Goal: Task Accomplishment & Management: Use online tool/utility

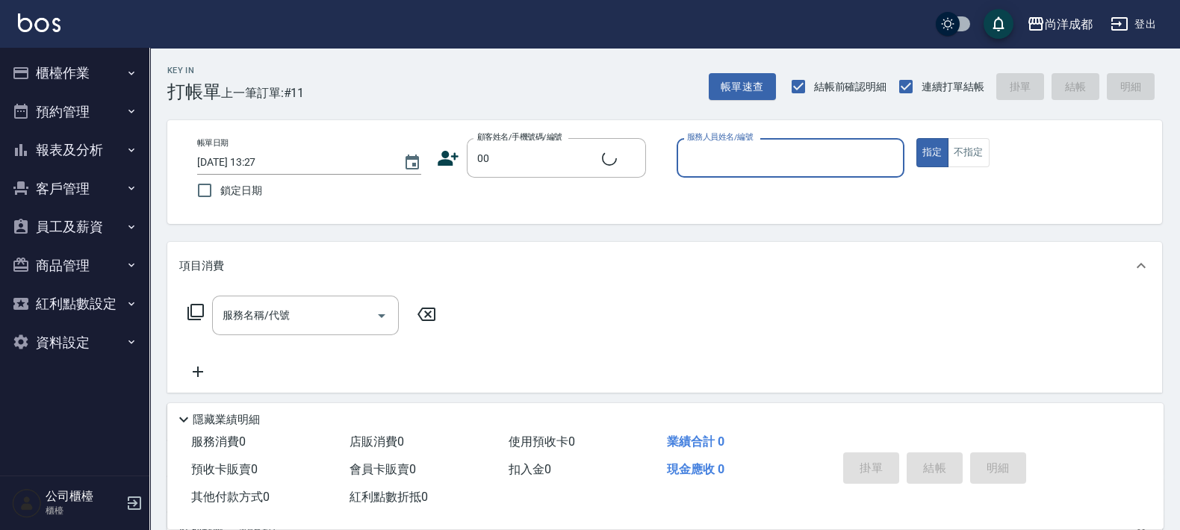
type input "新客人 姓名未設定/00/null"
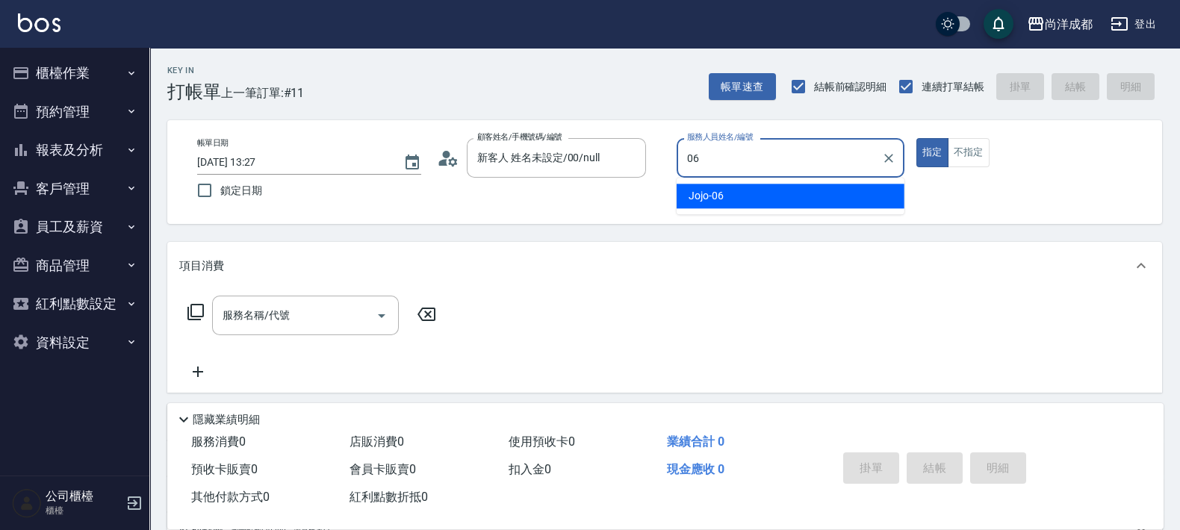
type input "Jojo-06"
type button "true"
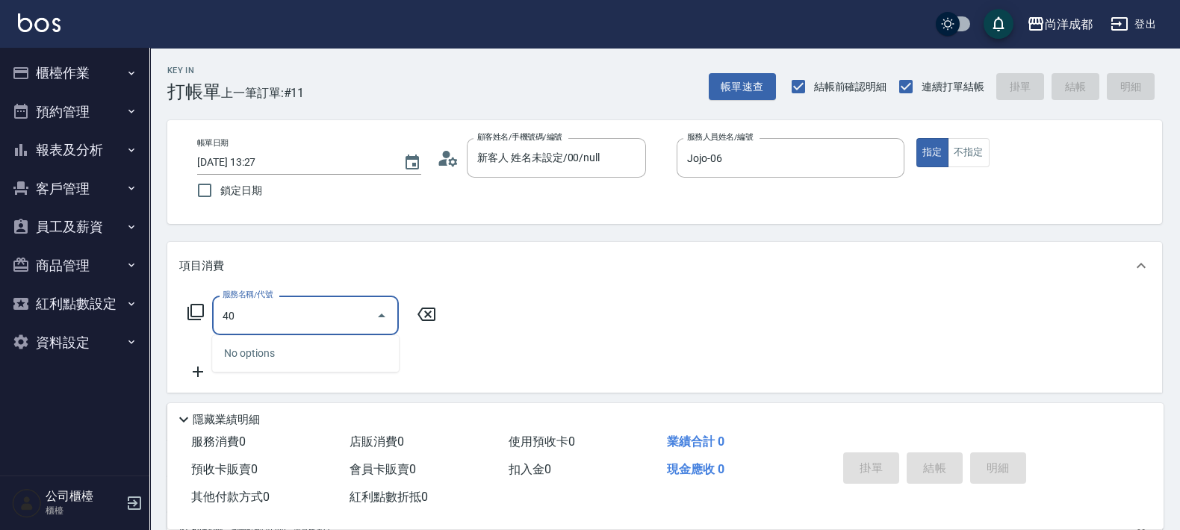
type input "401"
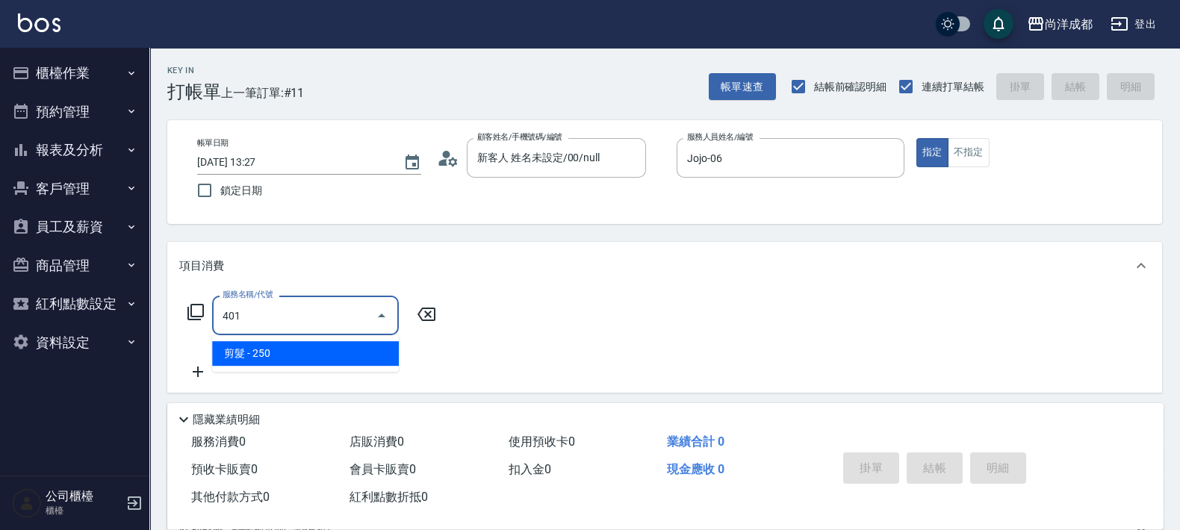
type input "20"
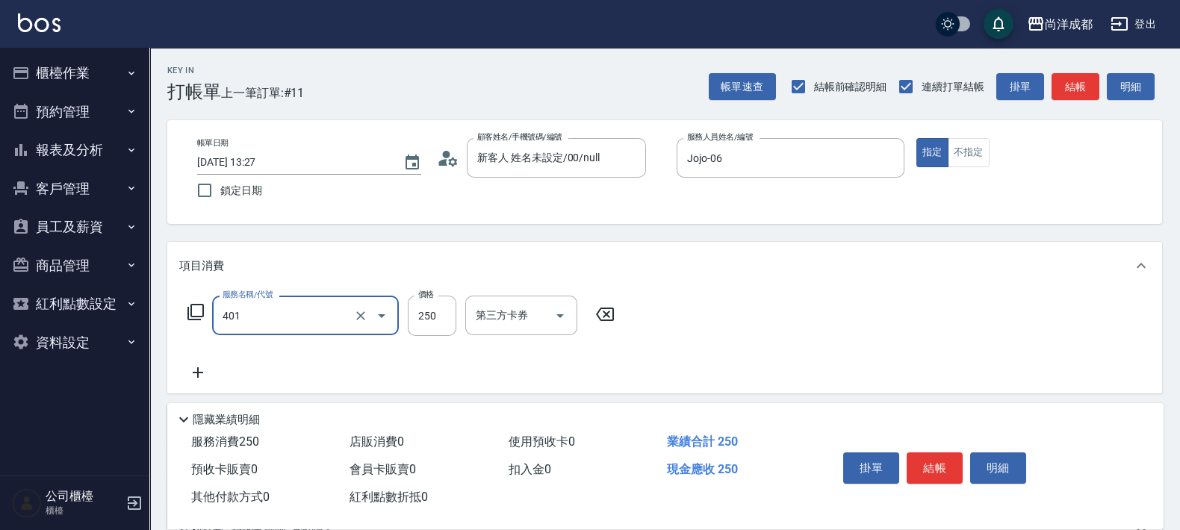
type input "剪髮(401)"
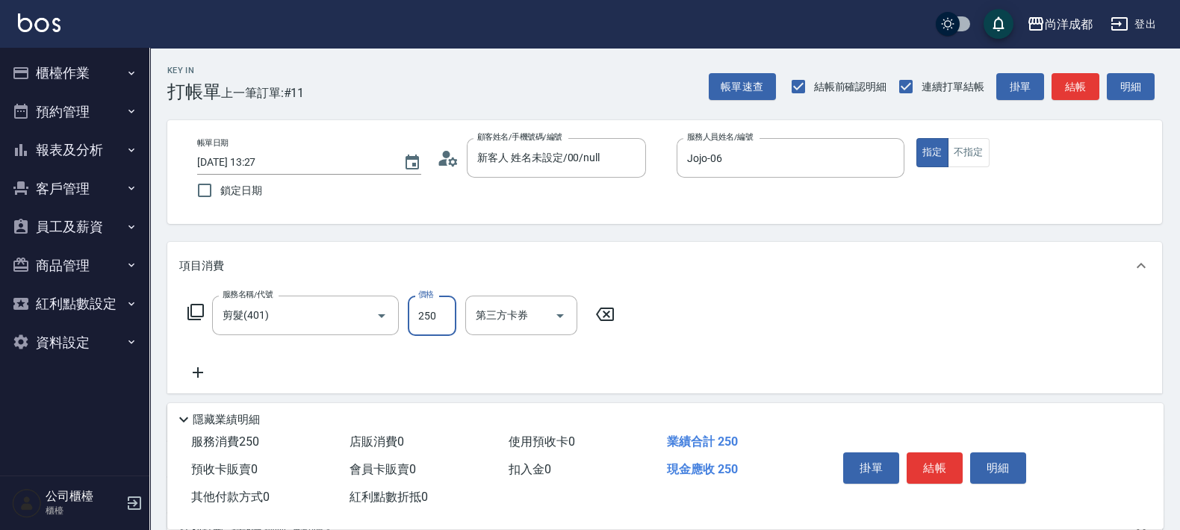
type input "0"
type input "50"
type input "500"
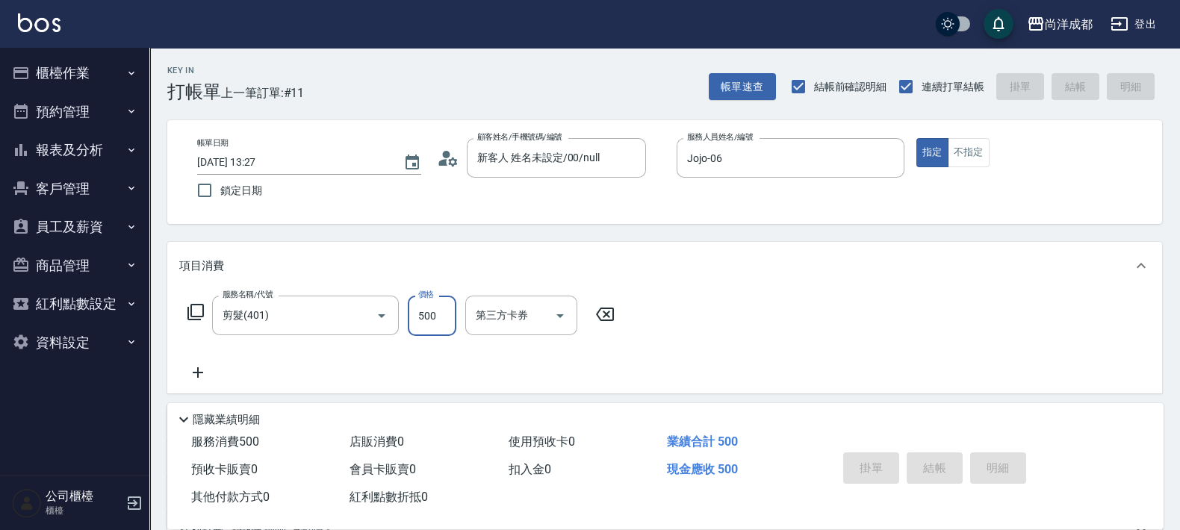
type input "[DATE] 16:57"
type input "0"
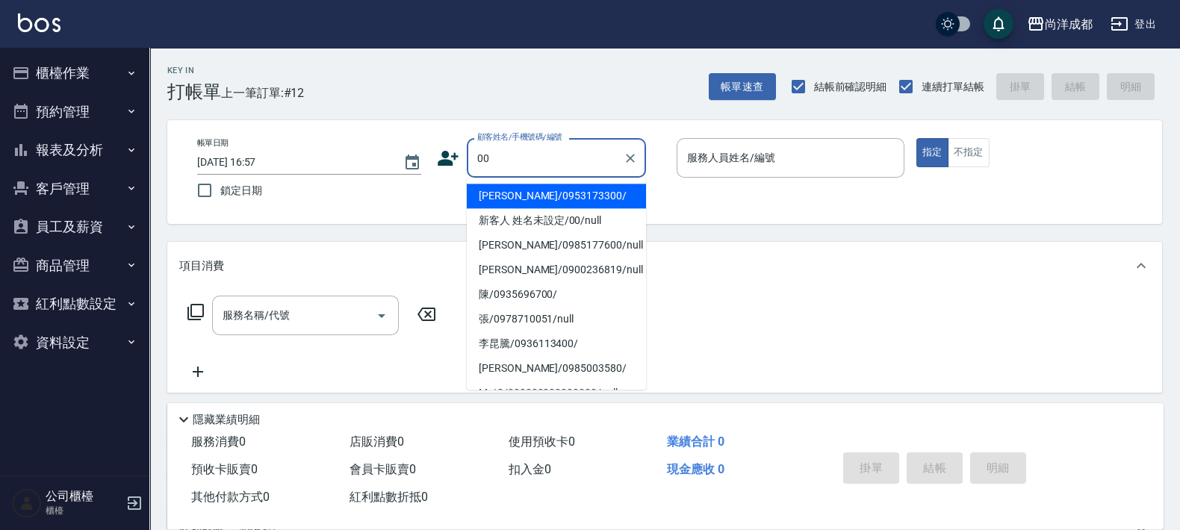
type input "[PERSON_NAME]/0953173300/"
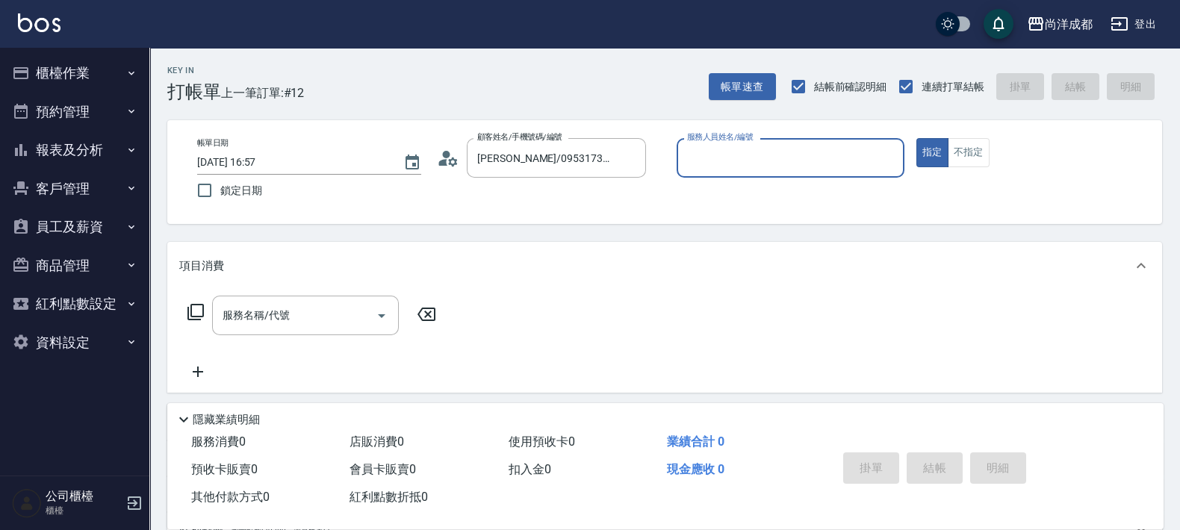
type input "[PERSON_NAME]-01"
click at [636, 159] on icon "Clear" at bounding box center [630, 158] width 15 height 15
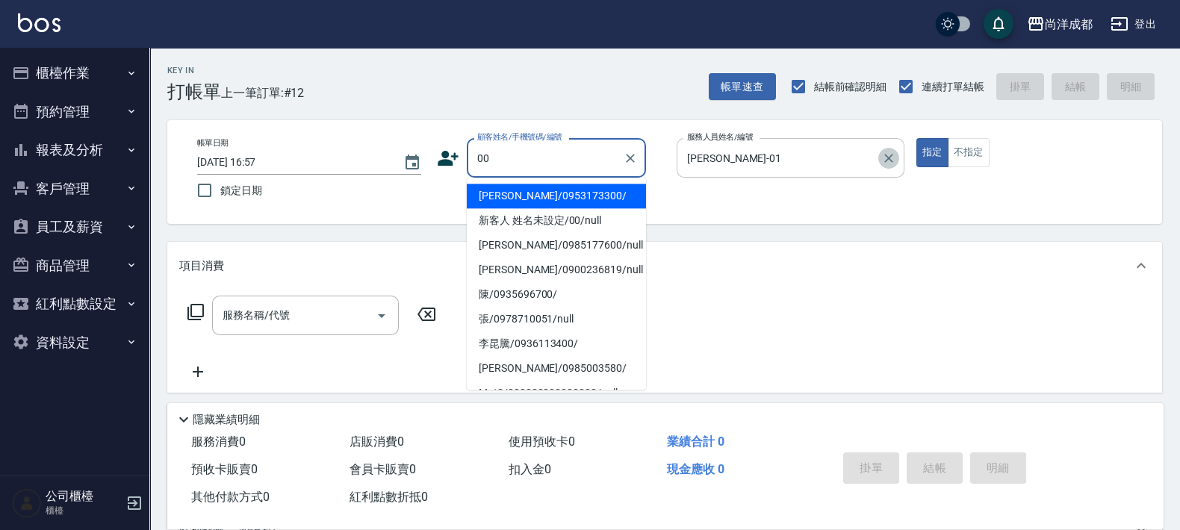
click at [891, 155] on icon "Clear" at bounding box center [888, 158] width 9 height 9
type input "00"
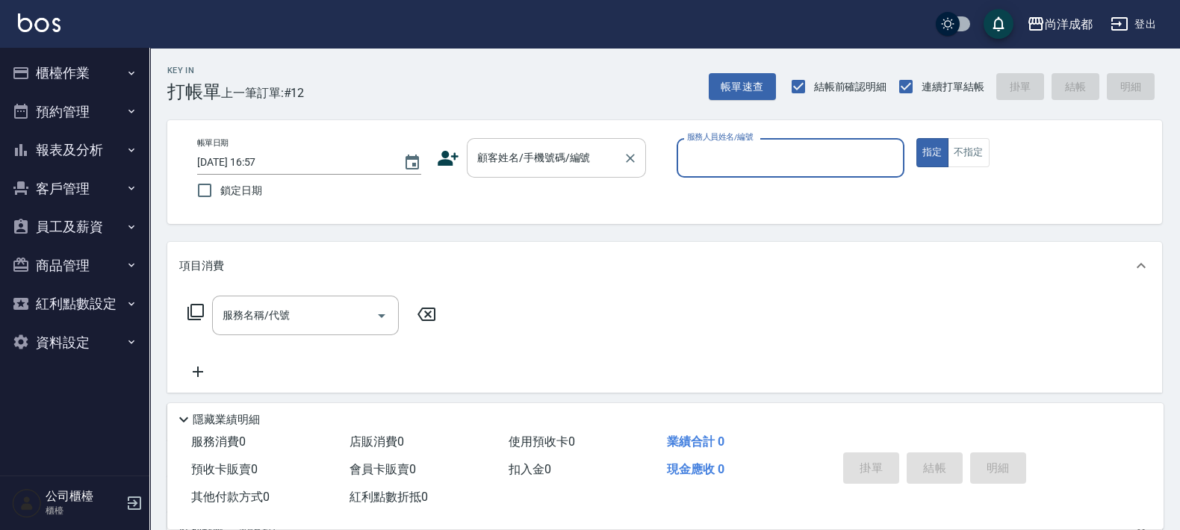
click at [571, 168] on input "顧客姓名/手機號碼/編號" at bounding box center [544, 158] width 143 height 26
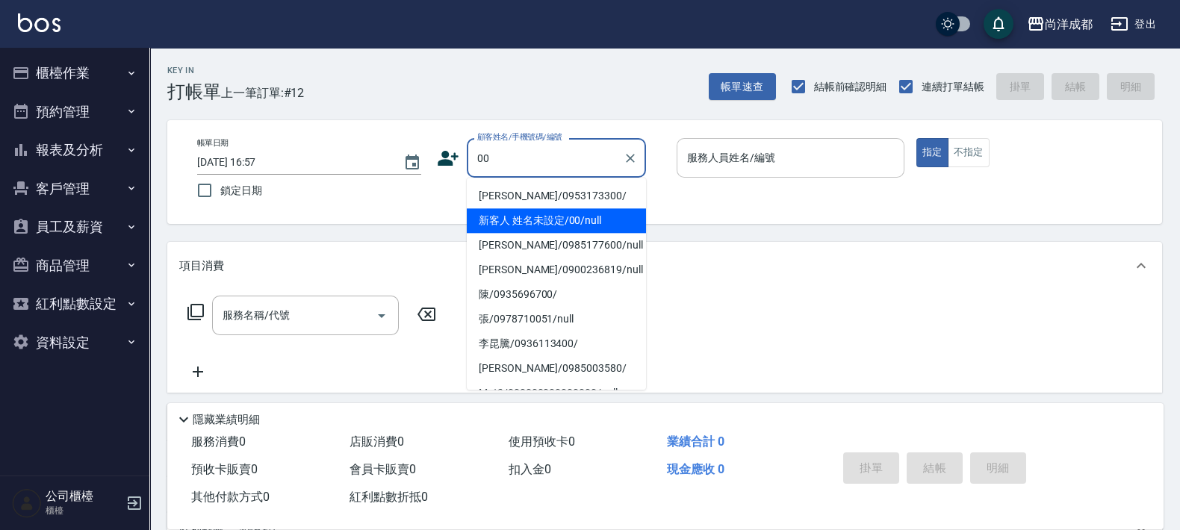
click at [567, 220] on li "新客人 姓名未設定/00/null" at bounding box center [556, 220] width 179 height 25
type input "新客人 姓名未設定/00/null"
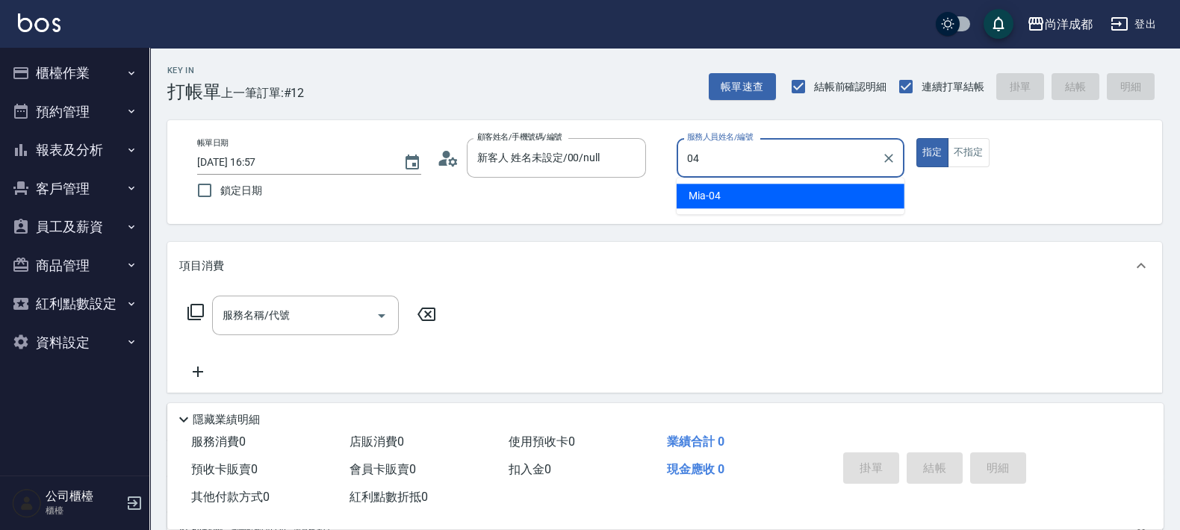
type input "Mia-04"
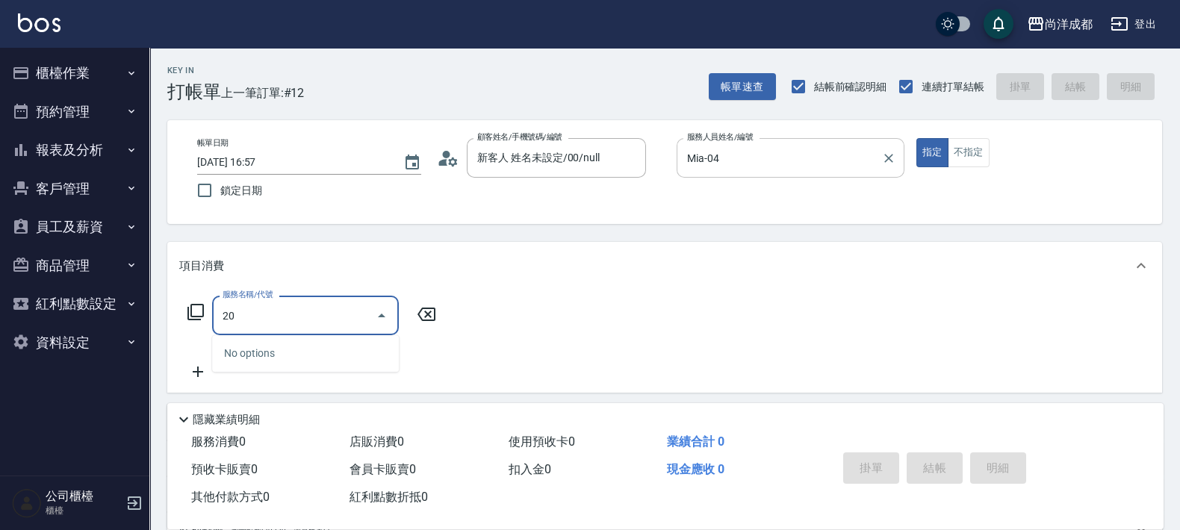
type input "203"
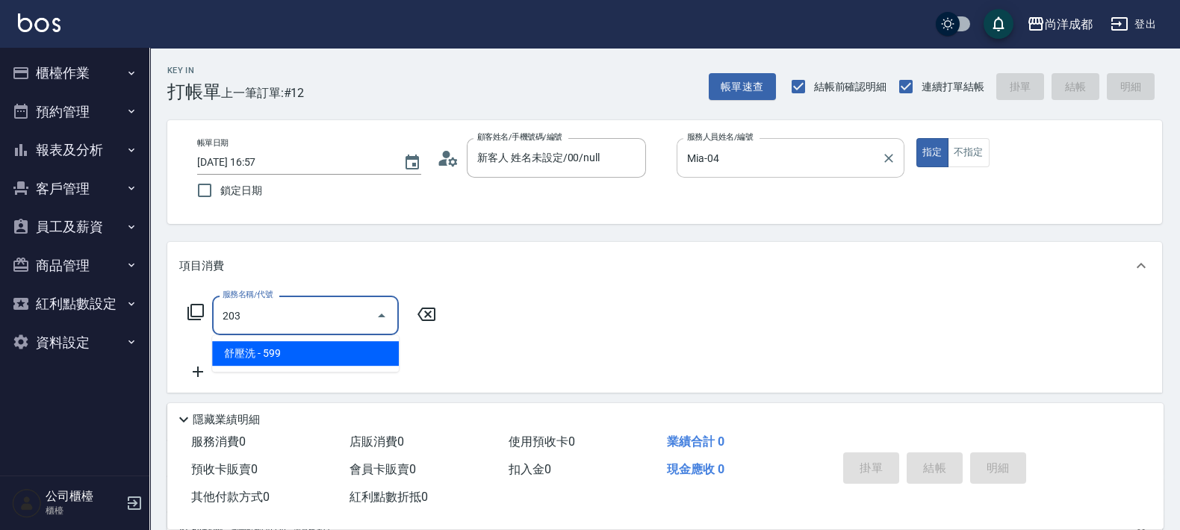
type input "50"
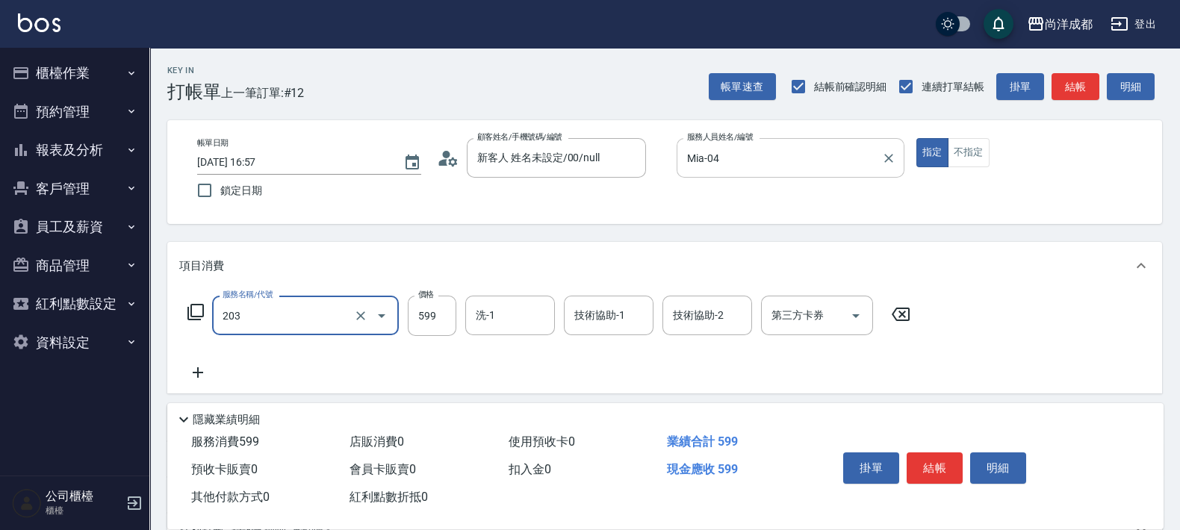
type input "舒壓洗(203)"
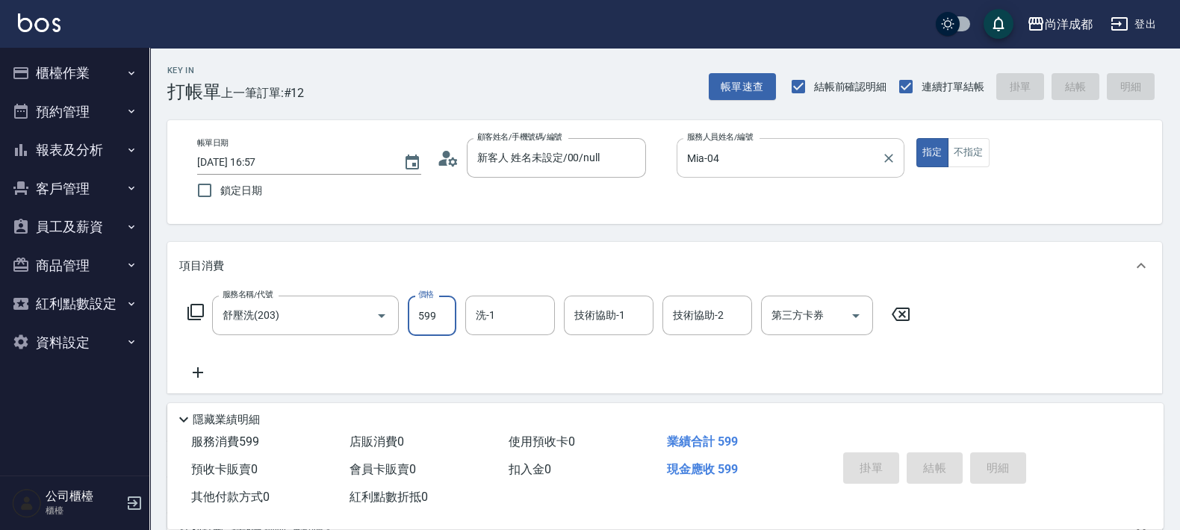
type input "0"
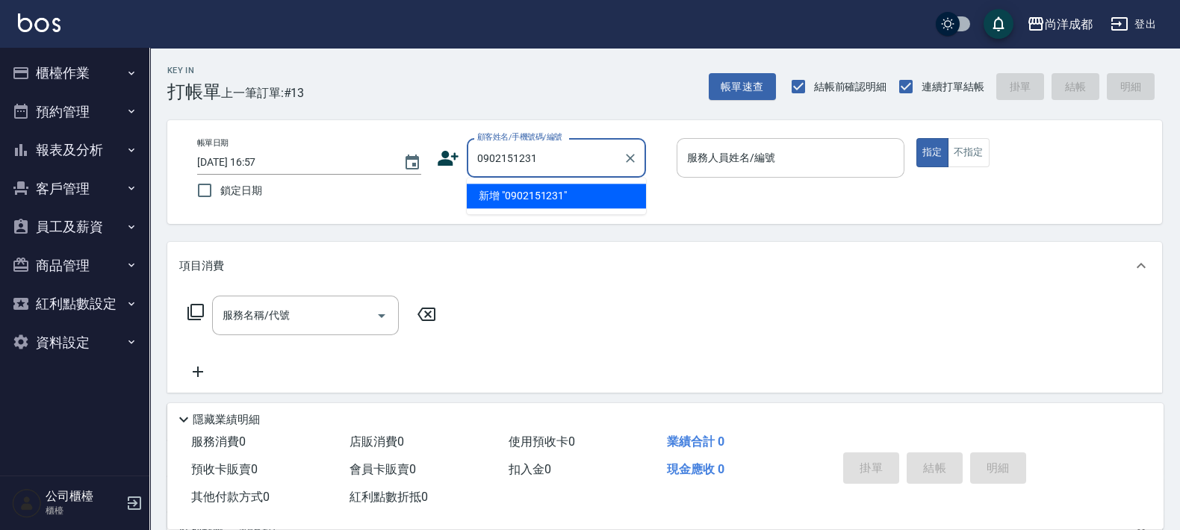
type input "0902151231"
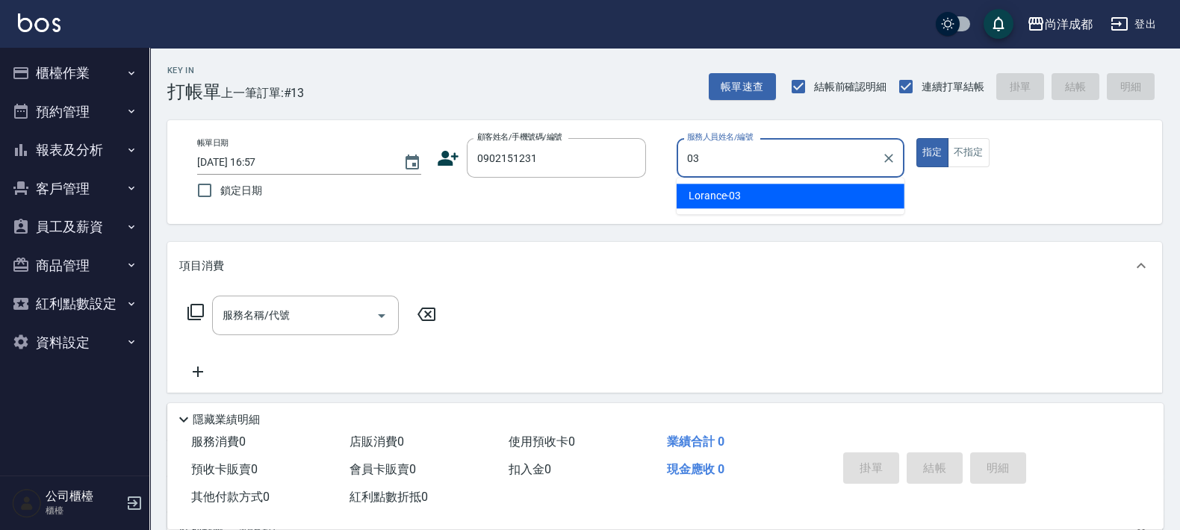
type input "Lorance-03"
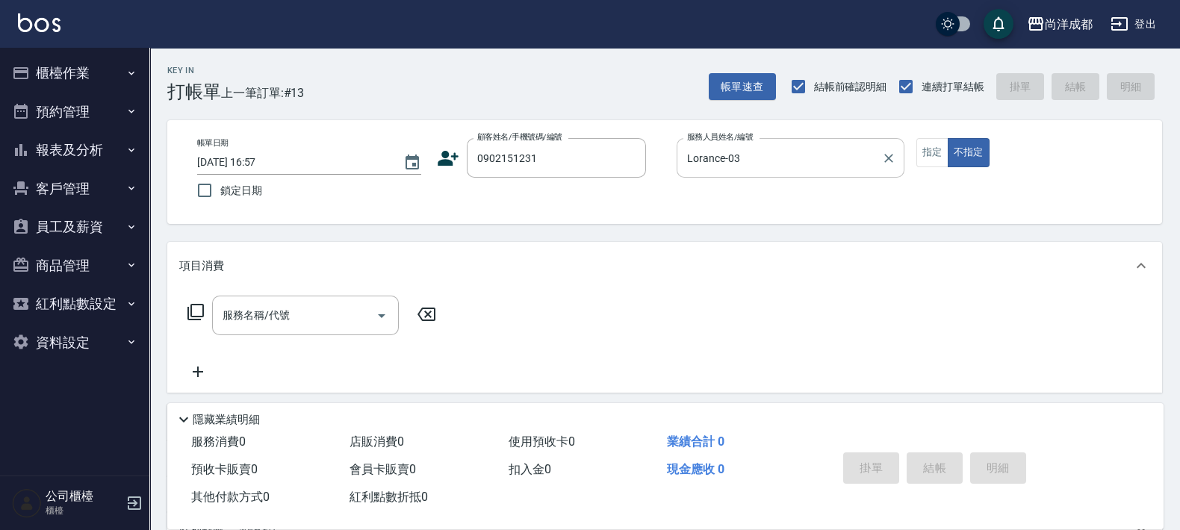
click at [446, 155] on icon at bounding box center [448, 158] width 21 height 15
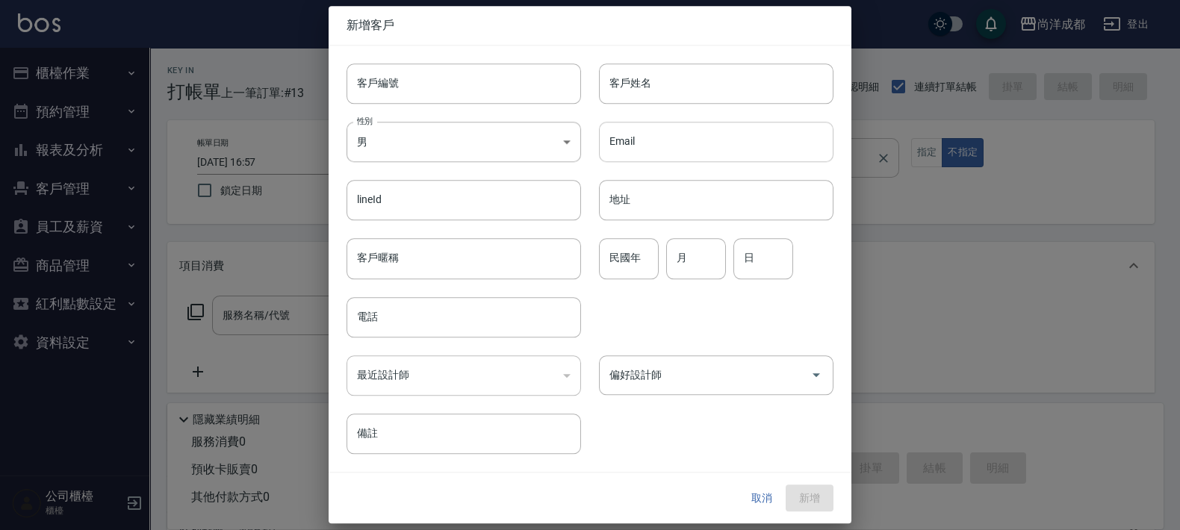
type input "0902151231"
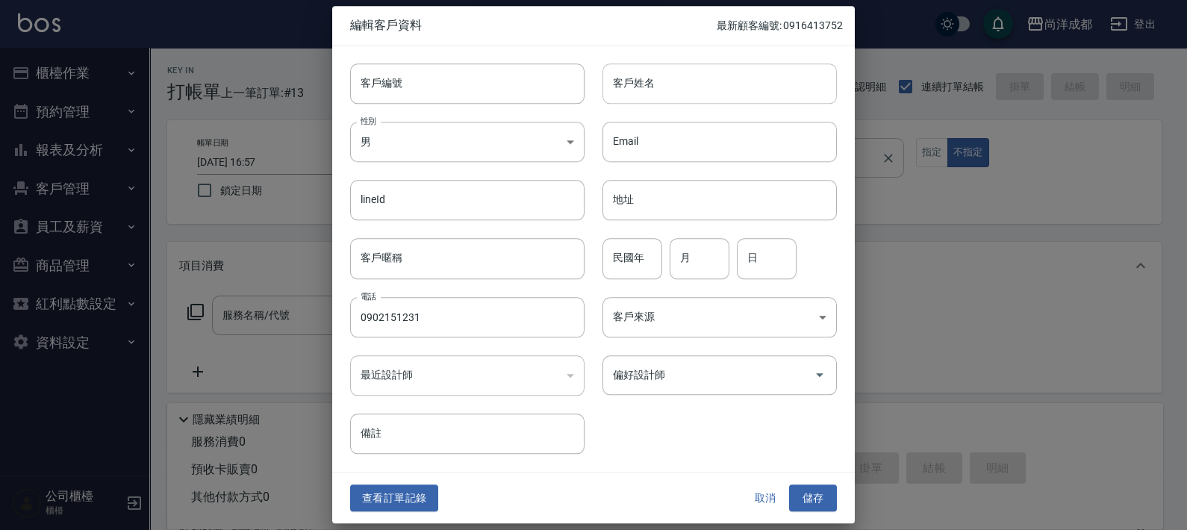
click at [689, 90] on input "客戶姓名" at bounding box center [720, 83] width 234 height 40
click at [697, 392] on div "偏好設計師" at bounding box center [720, 375] width 234 height 40
type input "[PERSON_NAME]"
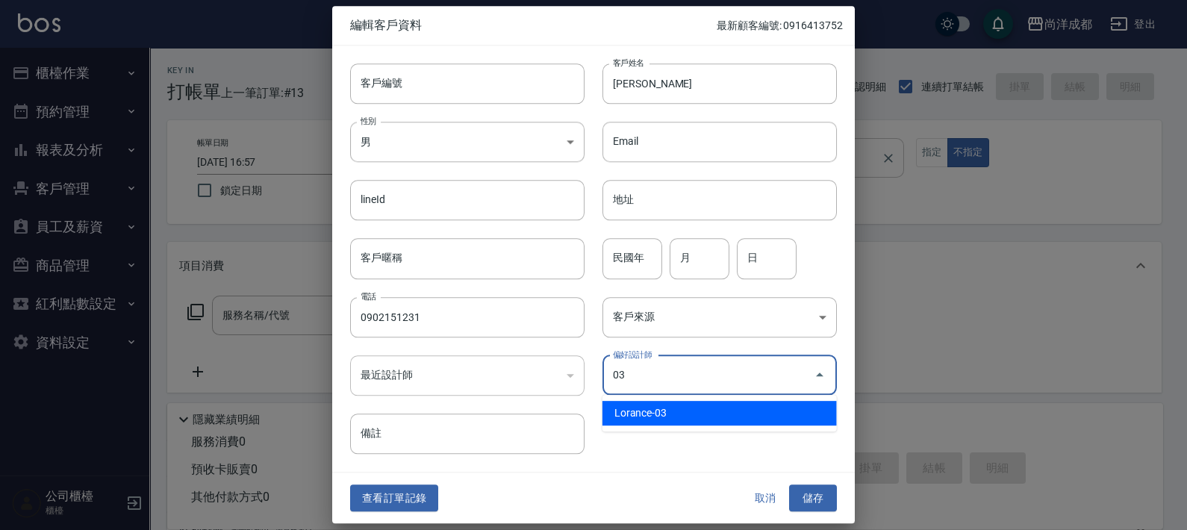
type input "Lorance"
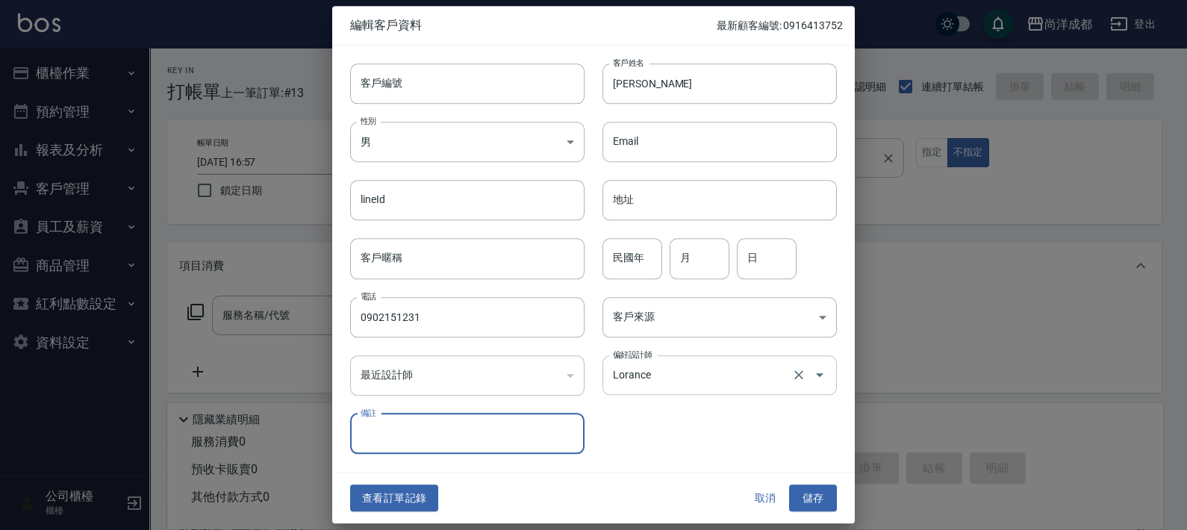
click at [789, 485] on button "儲存" at bounding box center [813, 499] width 48 height 28
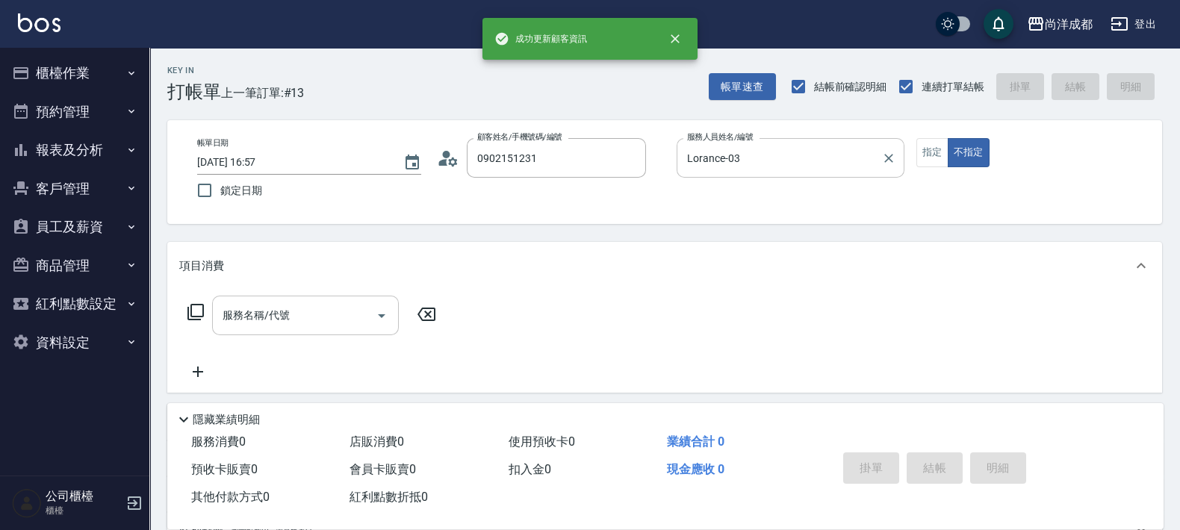
click at [339, 301] on div "服務名稱/代號" at bounding box center [305, 316] width 187 height 40
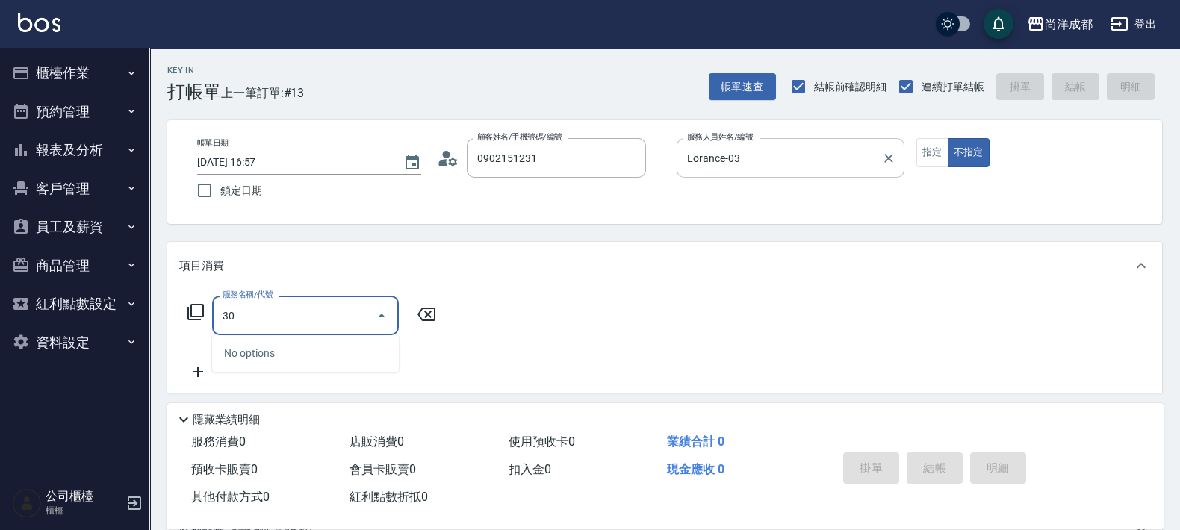
type input "301"
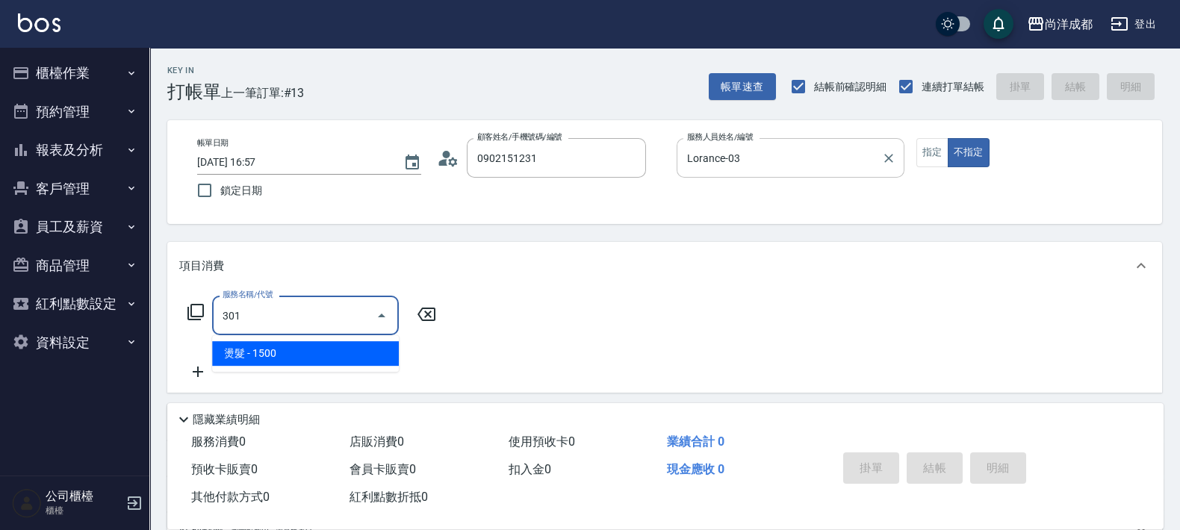
type input "150"
type input "燙髮(301)"
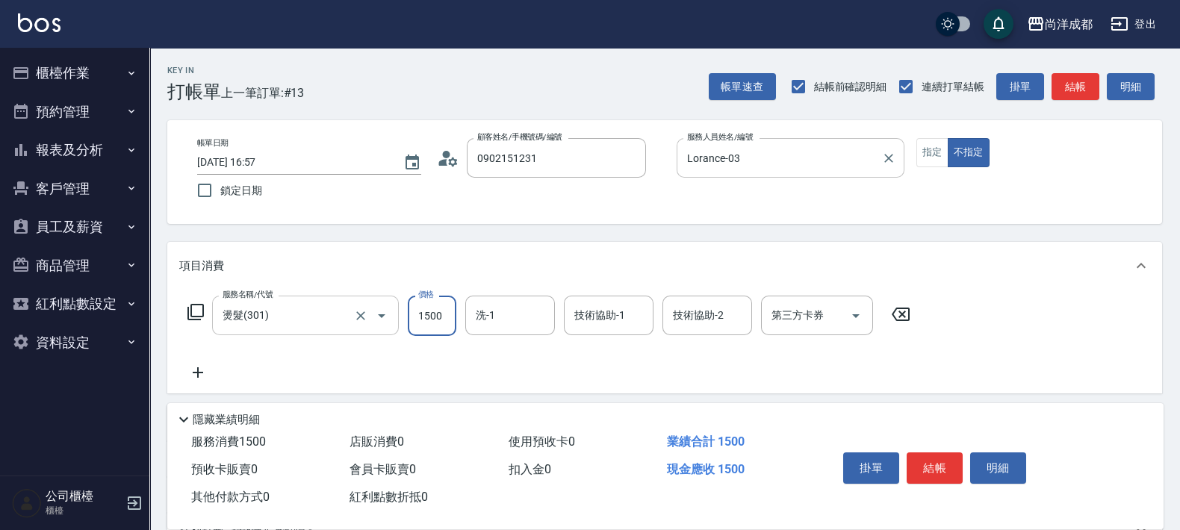
type input "2"
type input "0"
type input "240"
type input "2400"
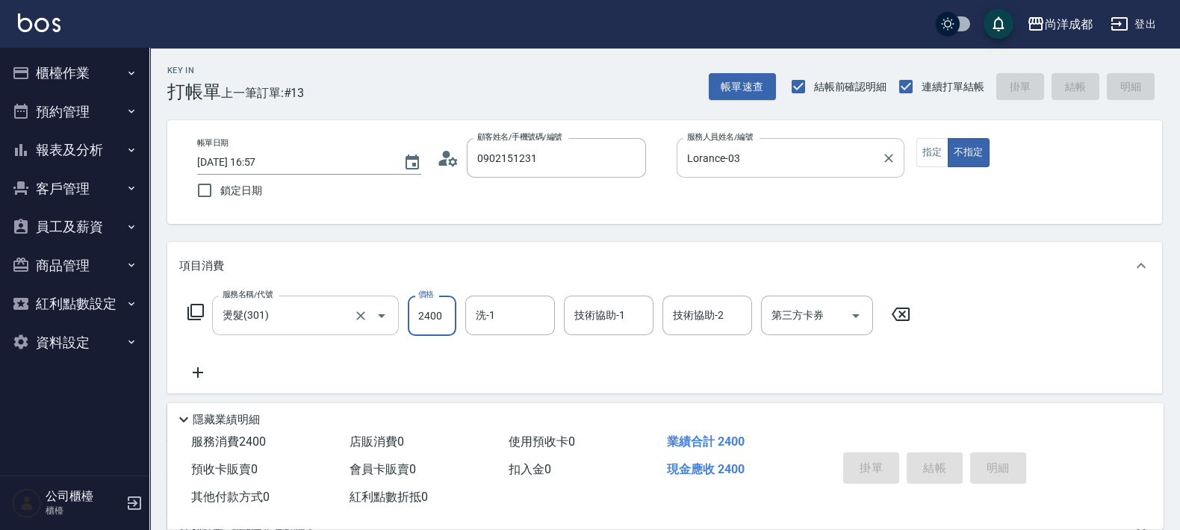
type input "[DATE] 16:58"
type input "0"
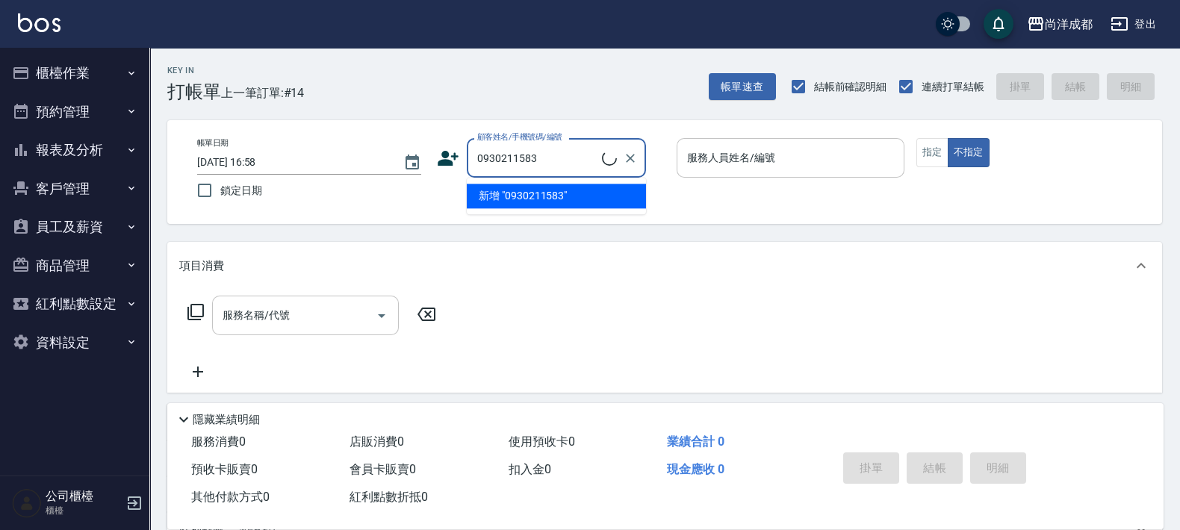
type input "莊閎翔/0930211583/null"
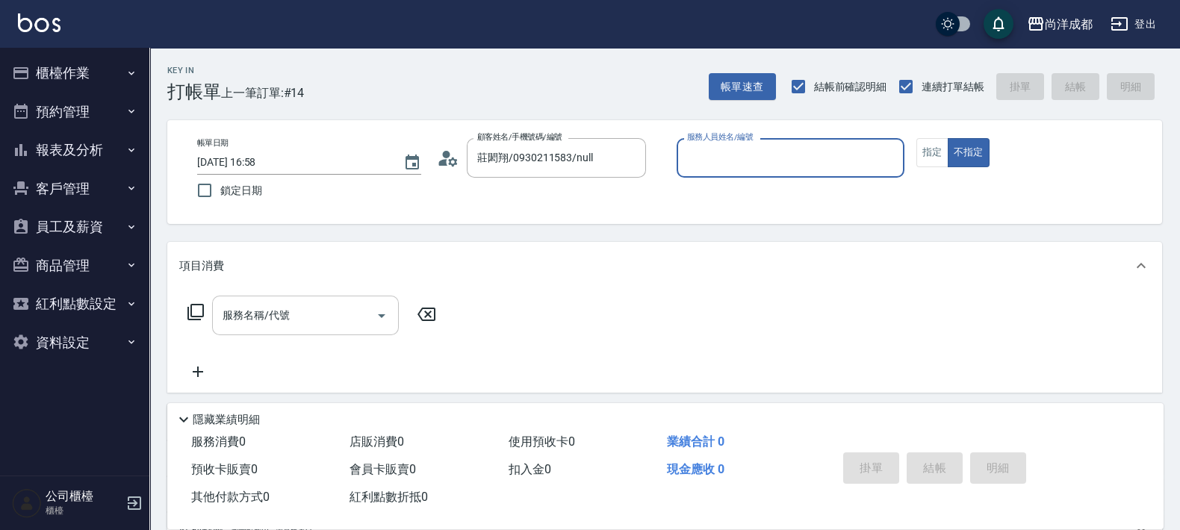
type input "Lorance-03"
click at [947, 138] on button "不指定" at bounding box center [968, 152] width 42 height 29
type button "false"
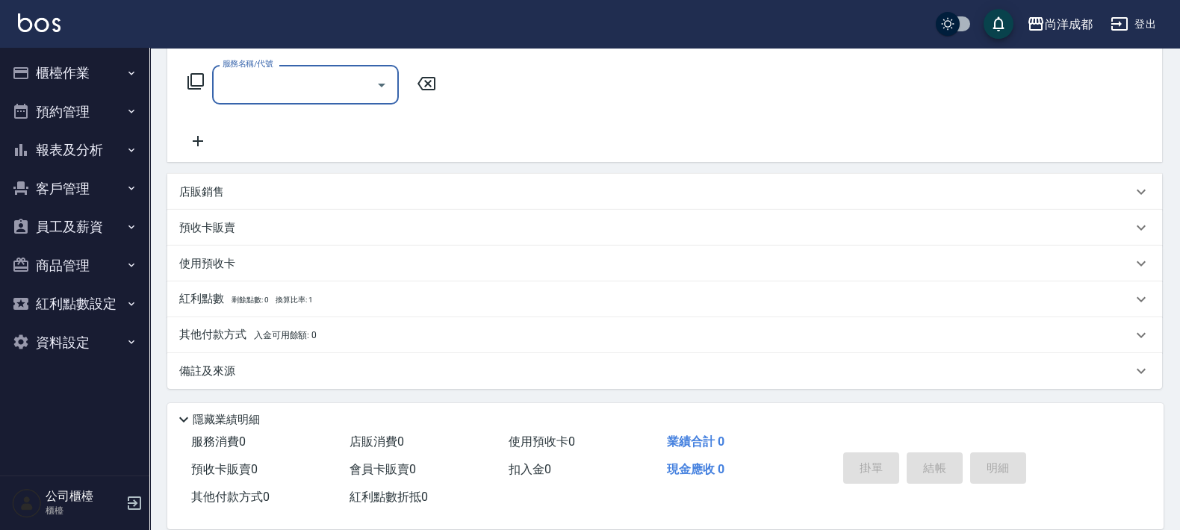
scroll to position [231, 0]
click at [235, 220] on div "預收卡販賣" at bounding box center [655, 228] width 953 height 16
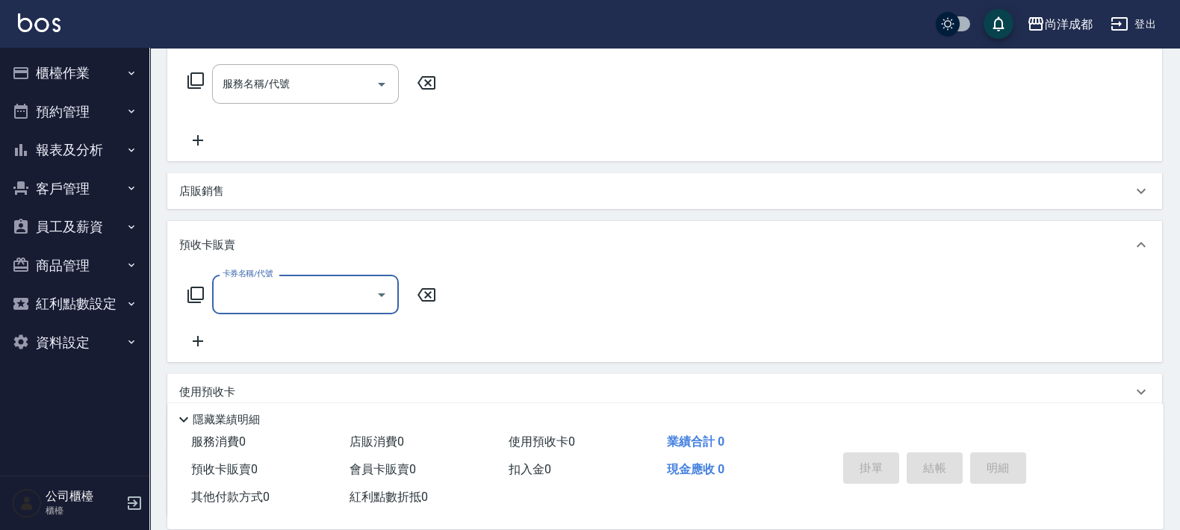
scroll to position [0, 0]
click at [302, 302] on input "卡券名稱/代號" at bounding box center [294, 294] width 151 height 26
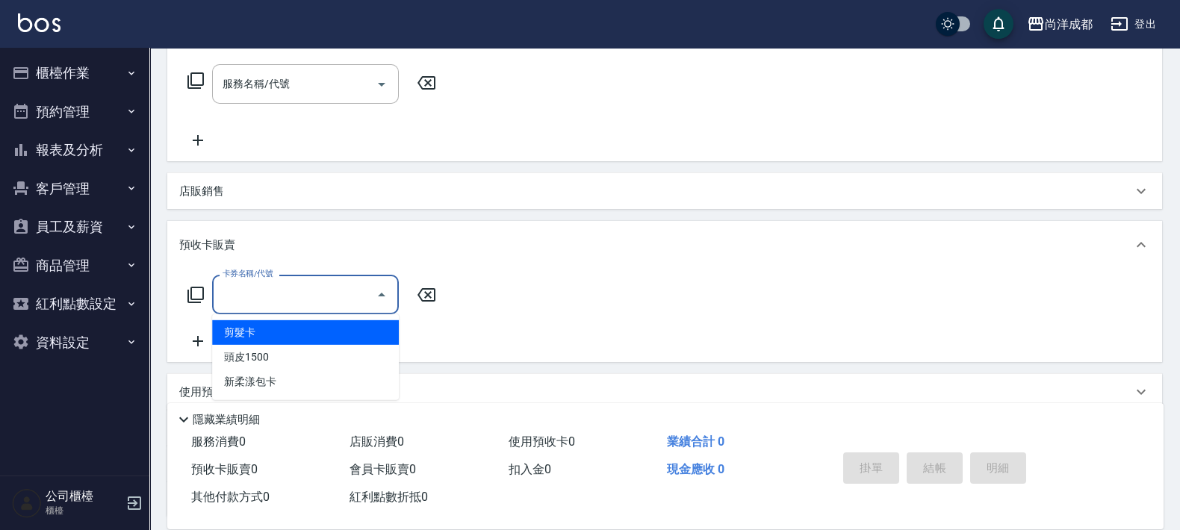
click at [328, 329] on span "剪髮卡" at bounding box center [305, 332] width 187 height 25
type input "280"
type input "剪髮卡(001)"
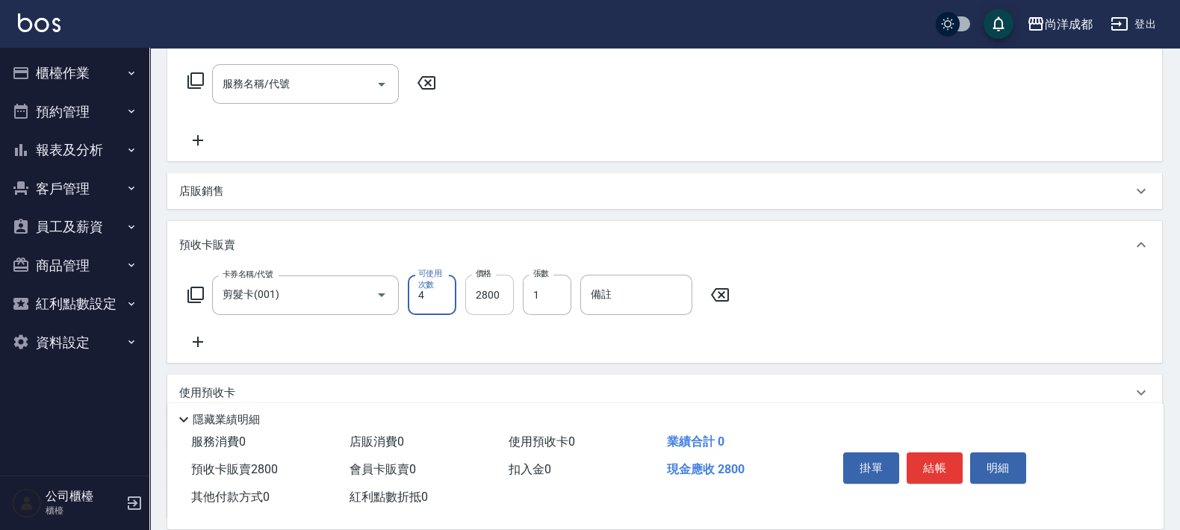
click at [488, 295] on input "2800" at bounding box center [489, 295] width 49 height 40
type input "0"
type input "320"
type input "3200"
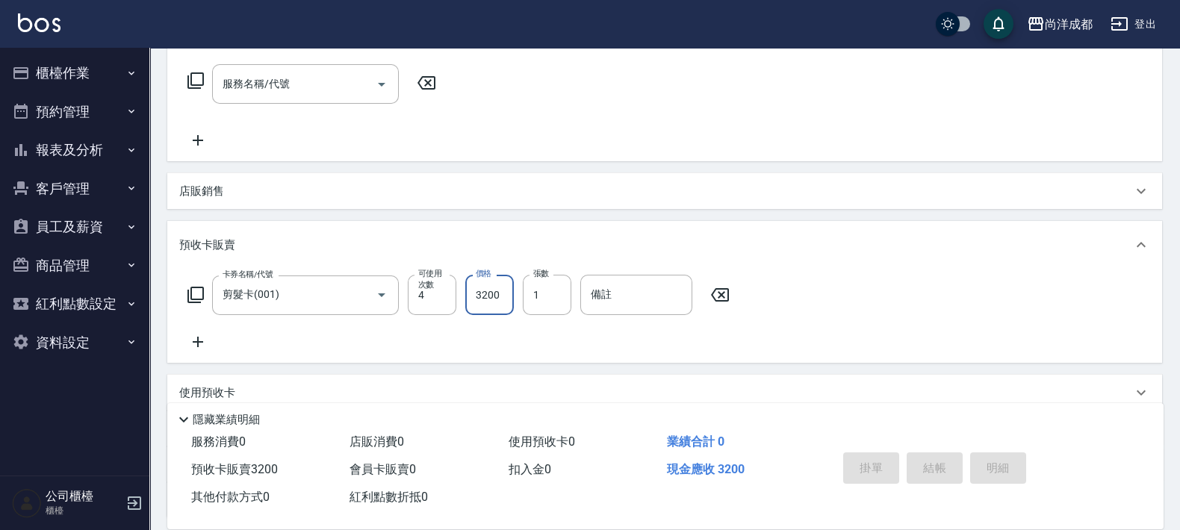
type input "[DATE] 16:59"
type input "0"
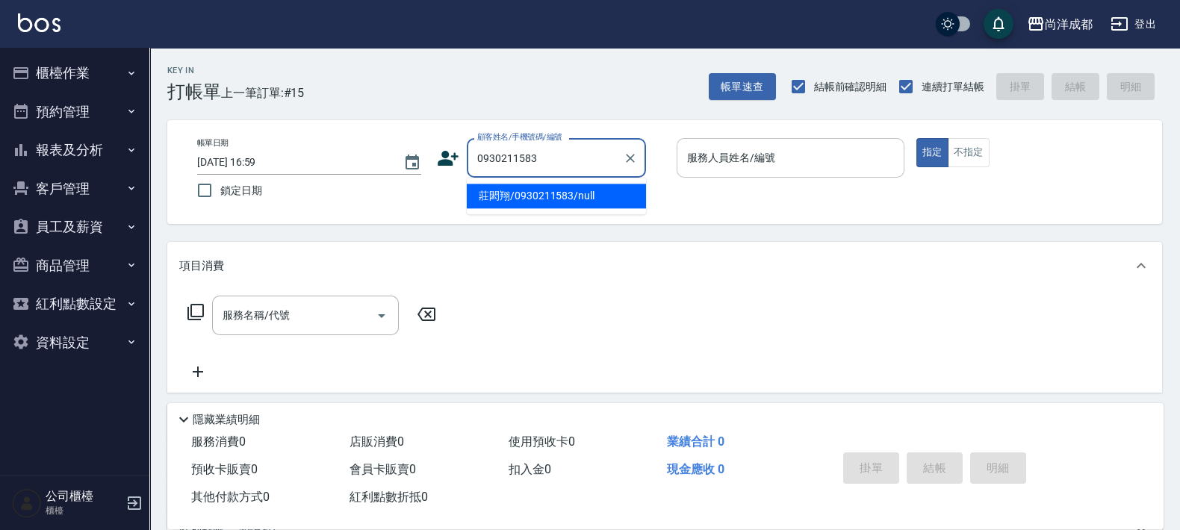
type input "莊閎翔/0930211583/null"
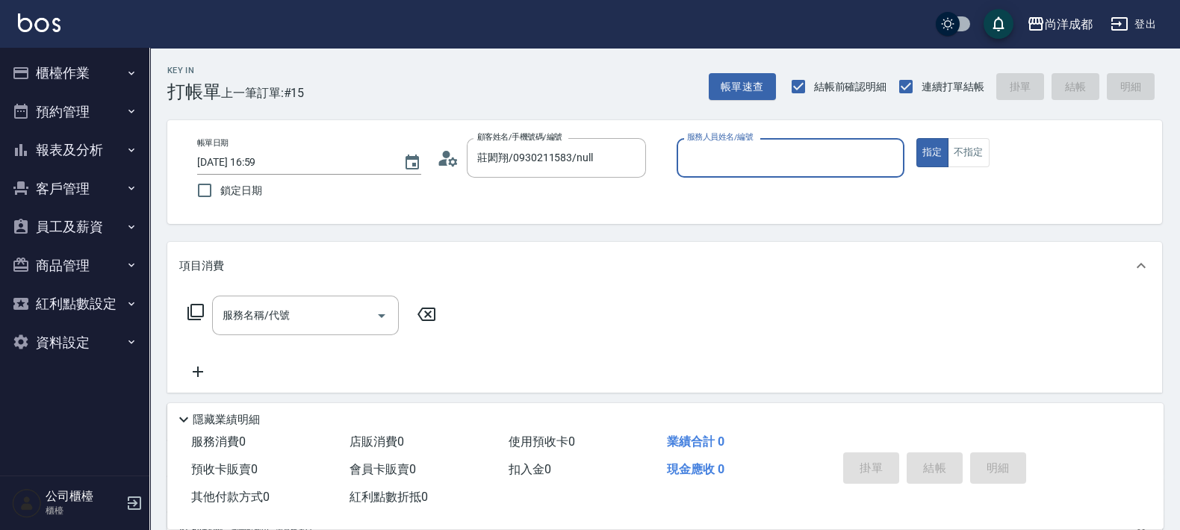
type input "Lorance-03"
click at [916, 138] on button "指定" at bounding box center [932, 152] width 32 height 29
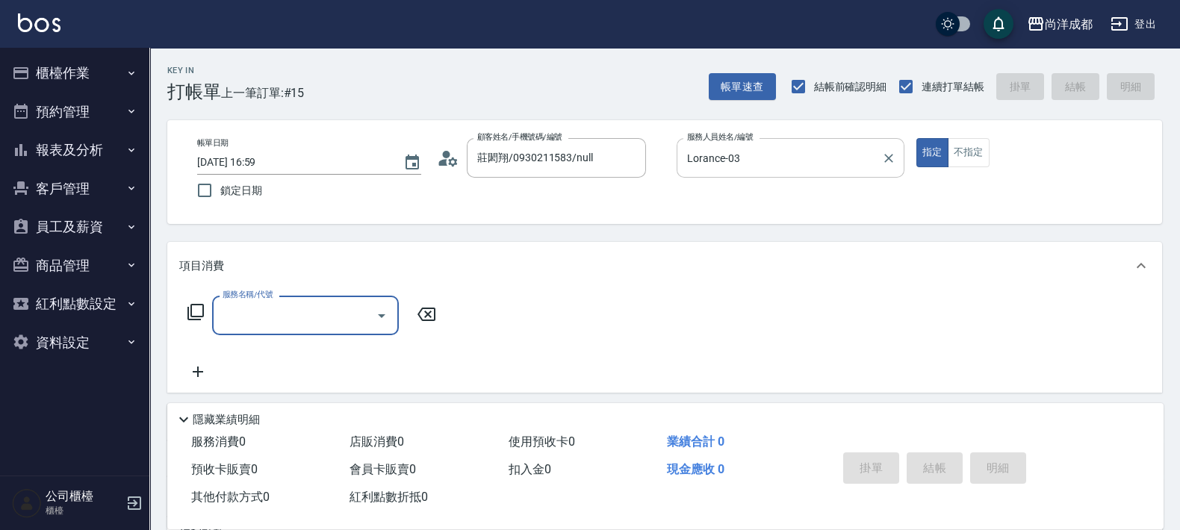
type input "4"
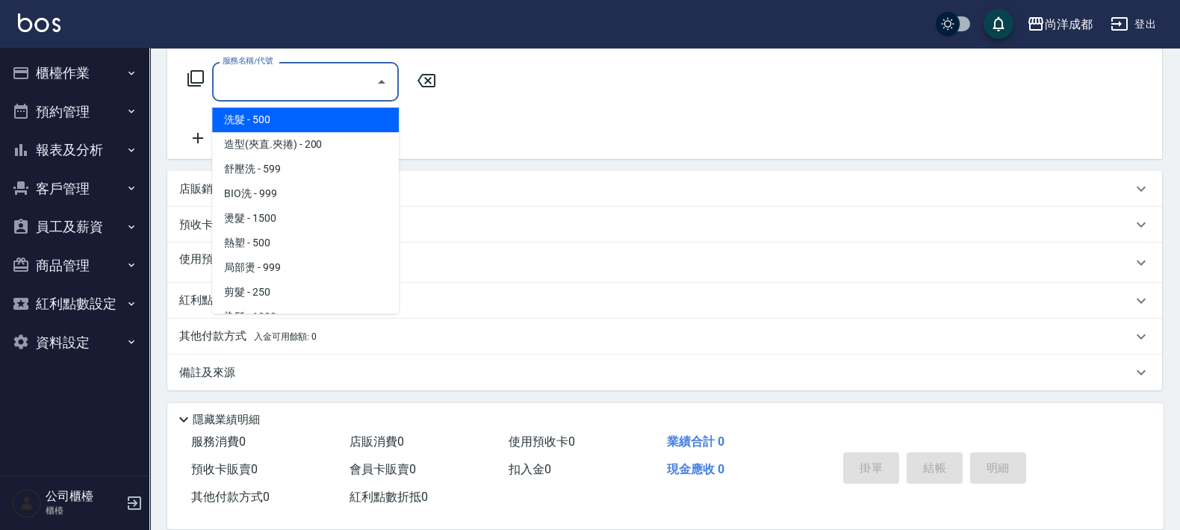
scroll to position [235, 0]
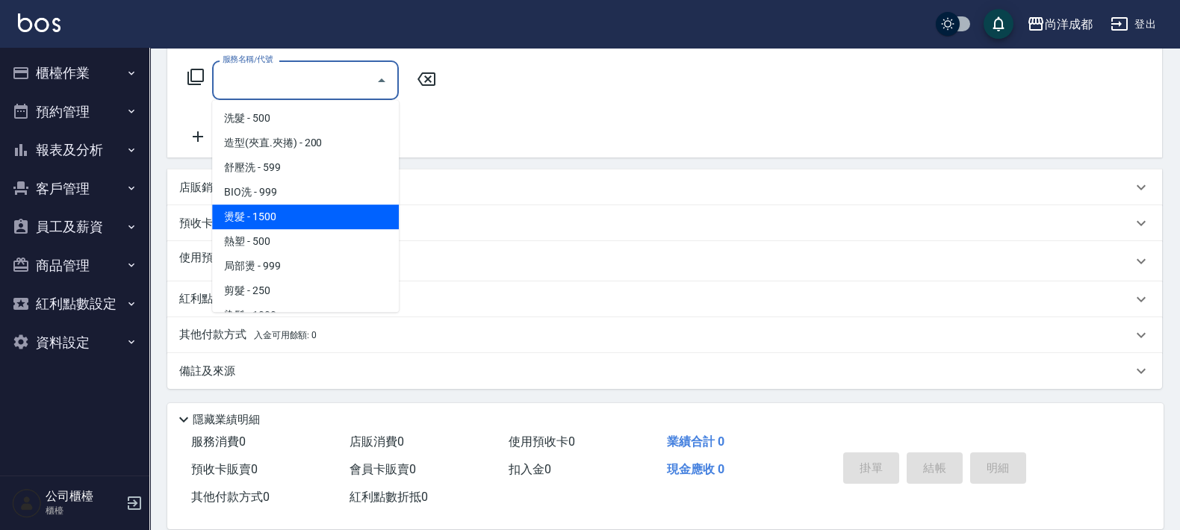
click at [490, 119] on div "服務名稱/代號 服務名稱/代號" at bounding box center [664, 106] width 995 height 103
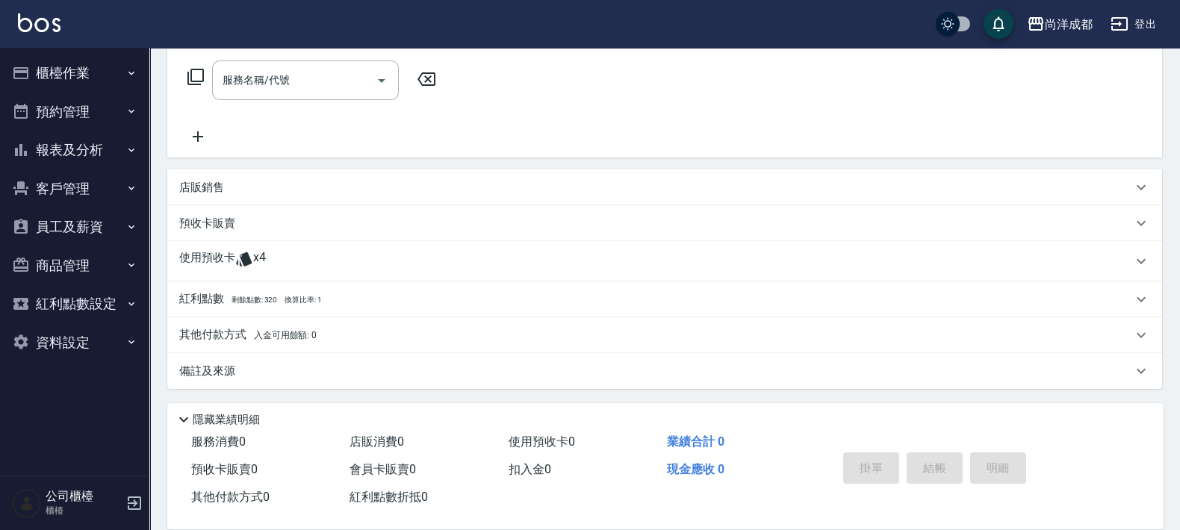
click at [226, 258] on p "使用預收卡" at bounding box center [207, 261] width 56 height 22
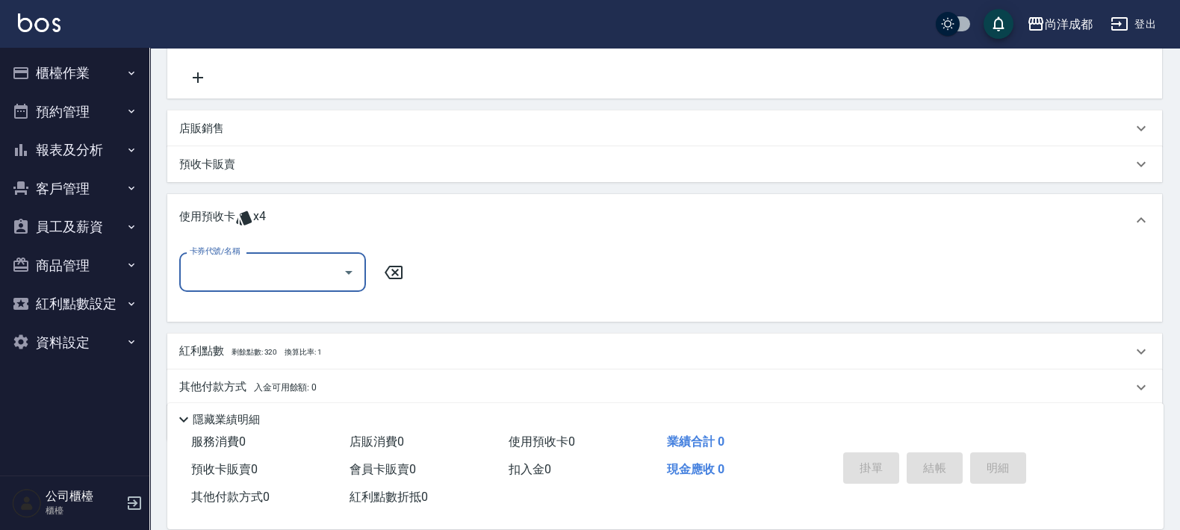
scroll to position [346, 0]
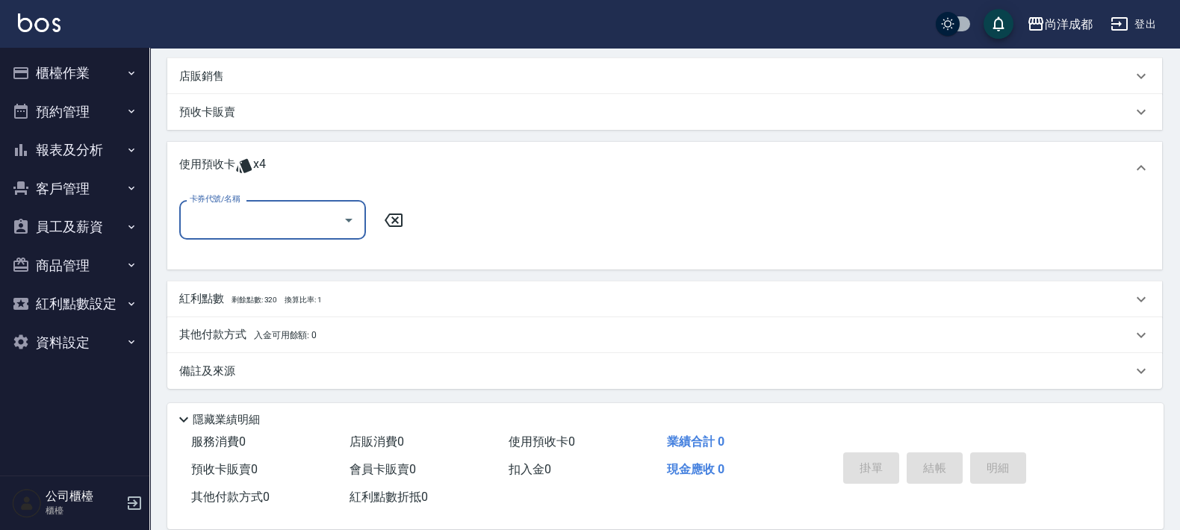
click at [308, 209] on input "卡券代號/名稱" at bounding box center [261, 220] width 151 height 26
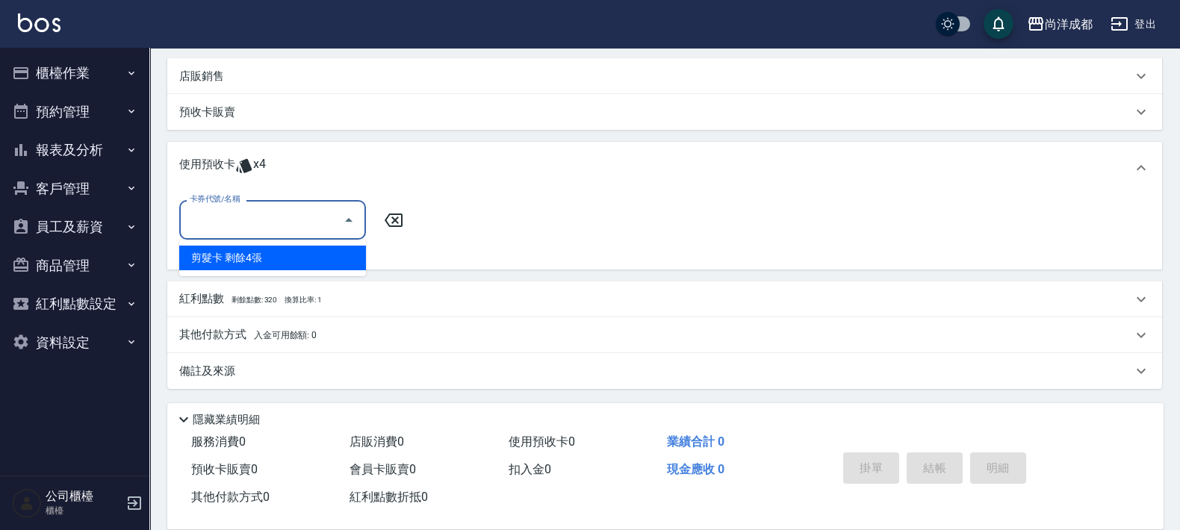
click at [299, 258] on div "剪髮卡 剩餘4張" at bounding box center [272, 258] width 187 height 25
type input "剪髮卡"
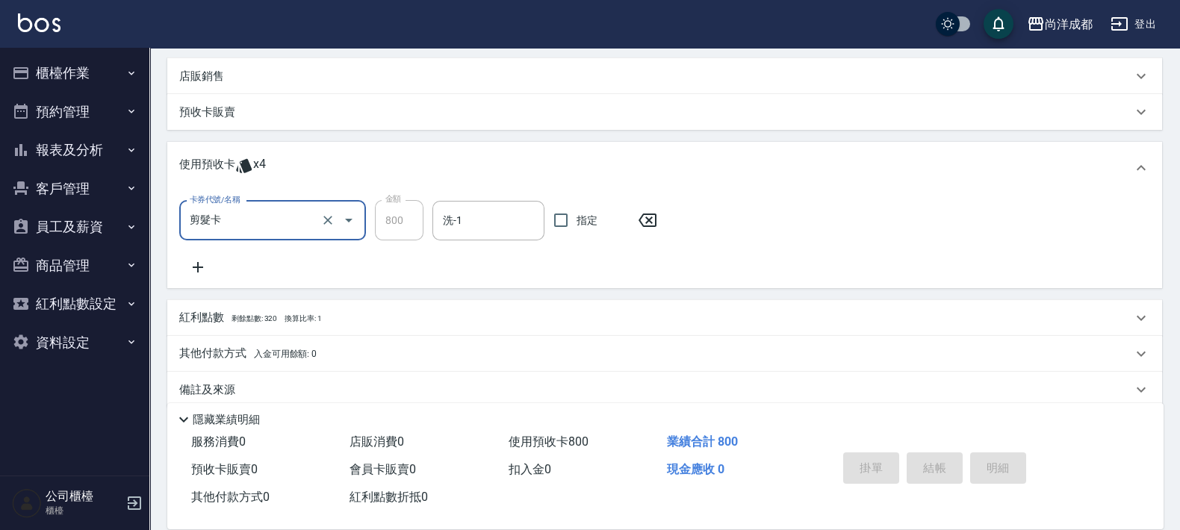
scroll to position [0, 0]
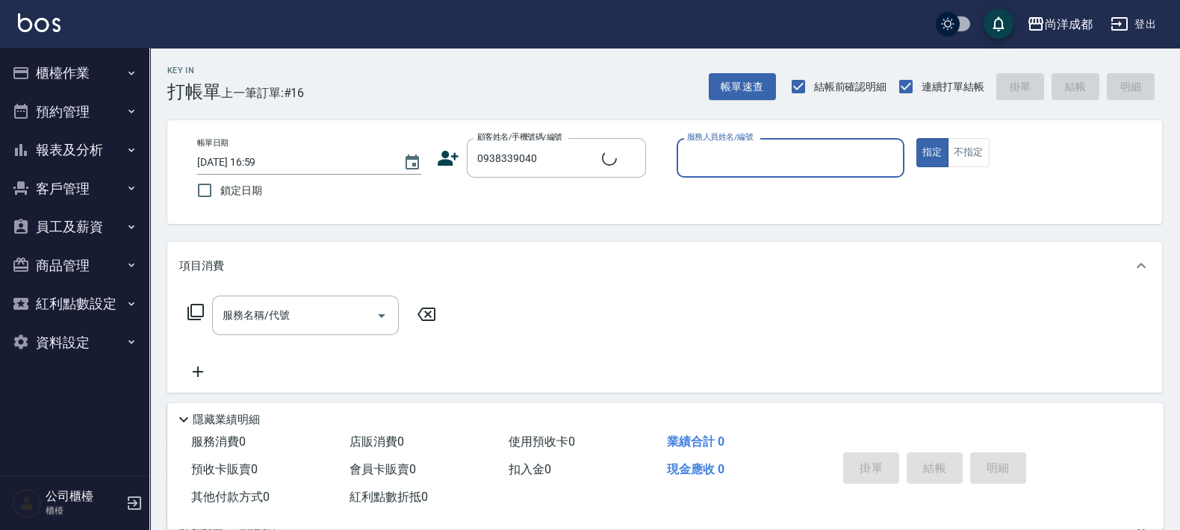
type input "[PERSON_NAME]/0938339040/"
type input "[PERSON_NAME]-01"
click at [916, 138] on button "指定" at bounding box center [932, 152] width 32 height 29
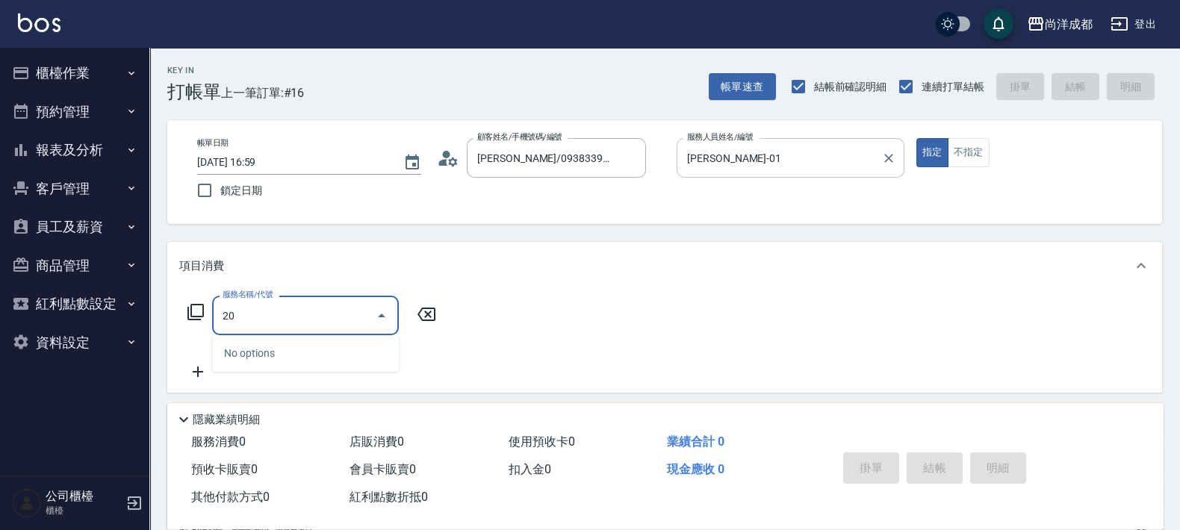
type input "201"
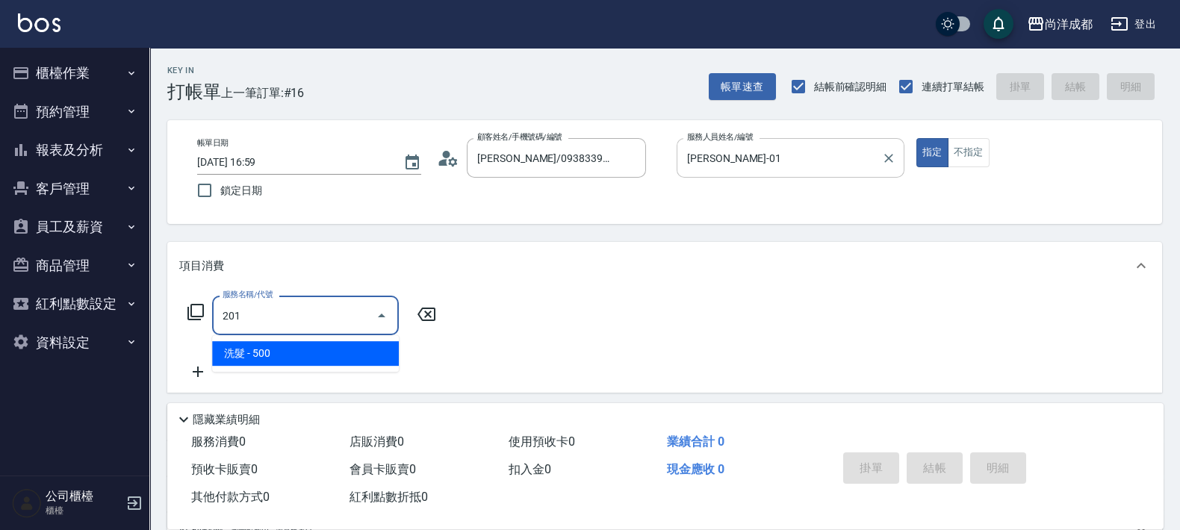
type input "50"
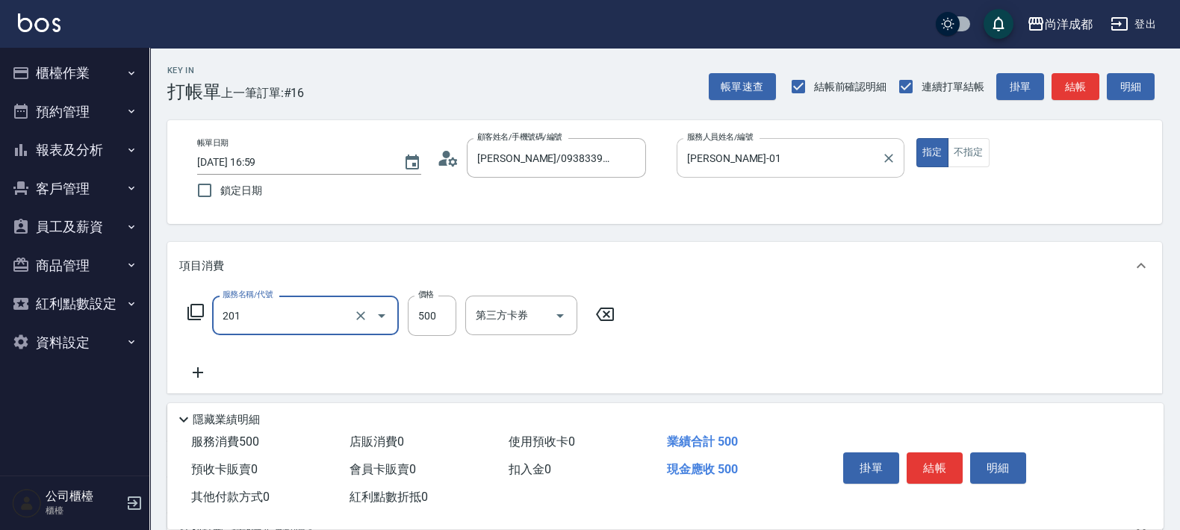
type input "洗髮(201)"
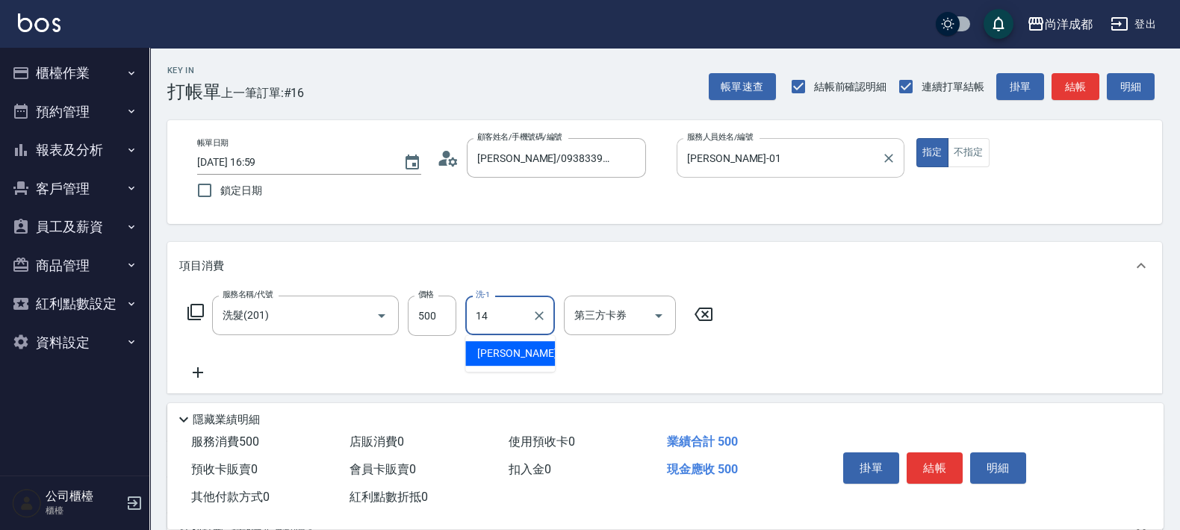
type input "Emma-14"
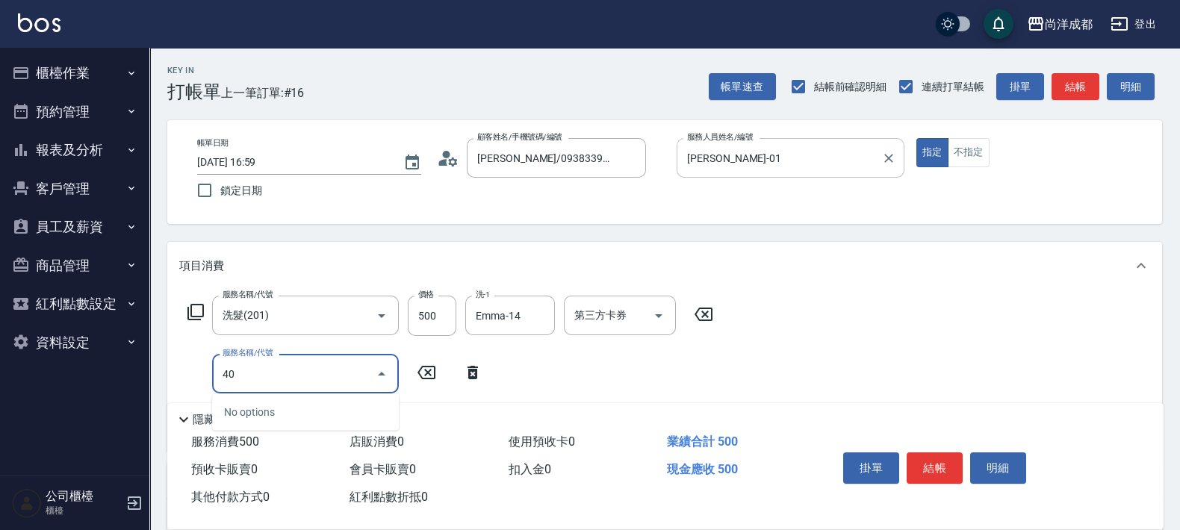
type input "401"
type input "70"
type input "剪髮(401)"
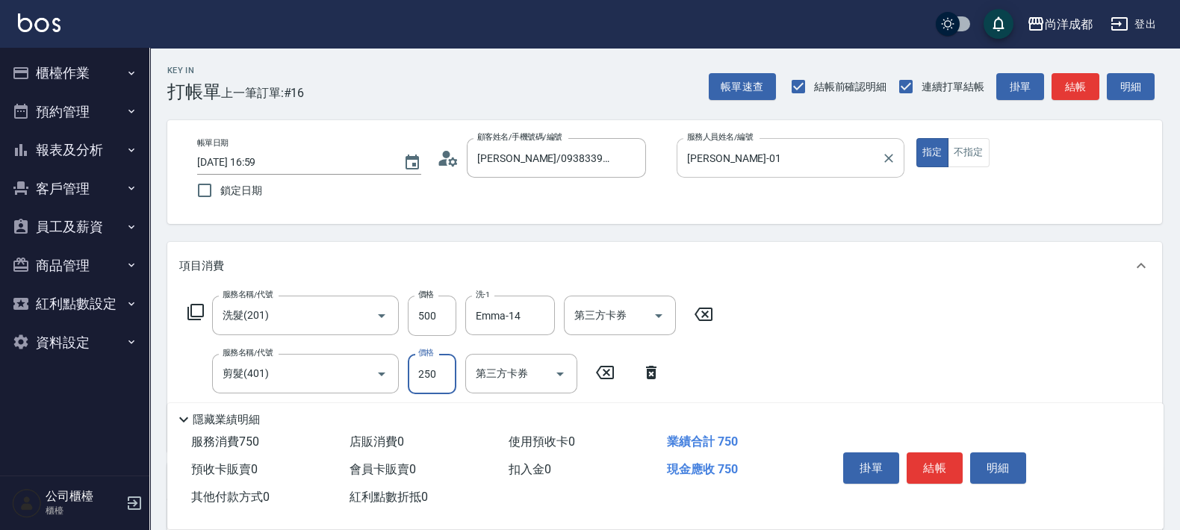
type input "8"
type input "50"
type input "800"
type input "130"
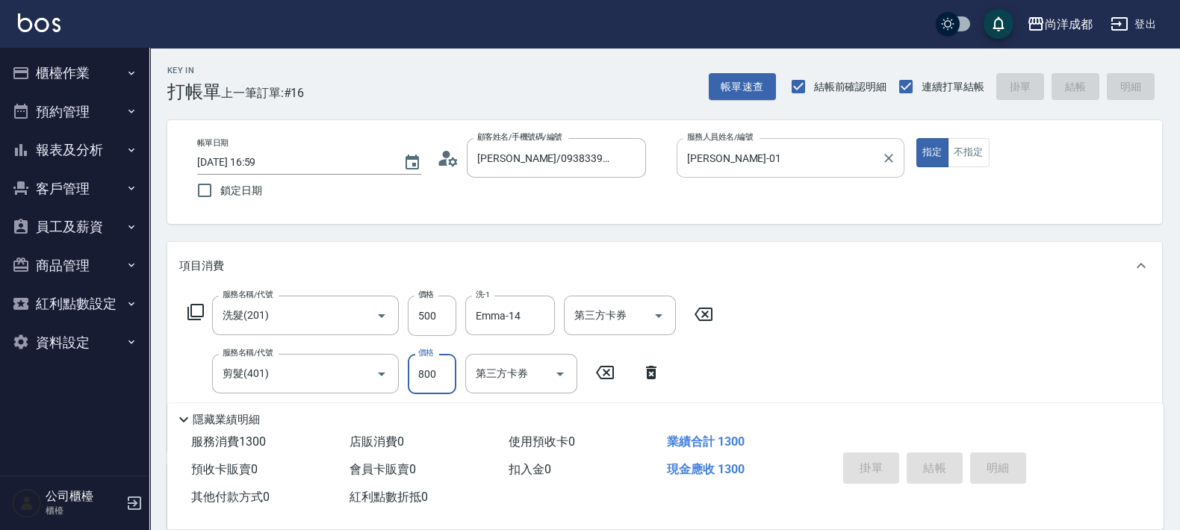
type input "0"
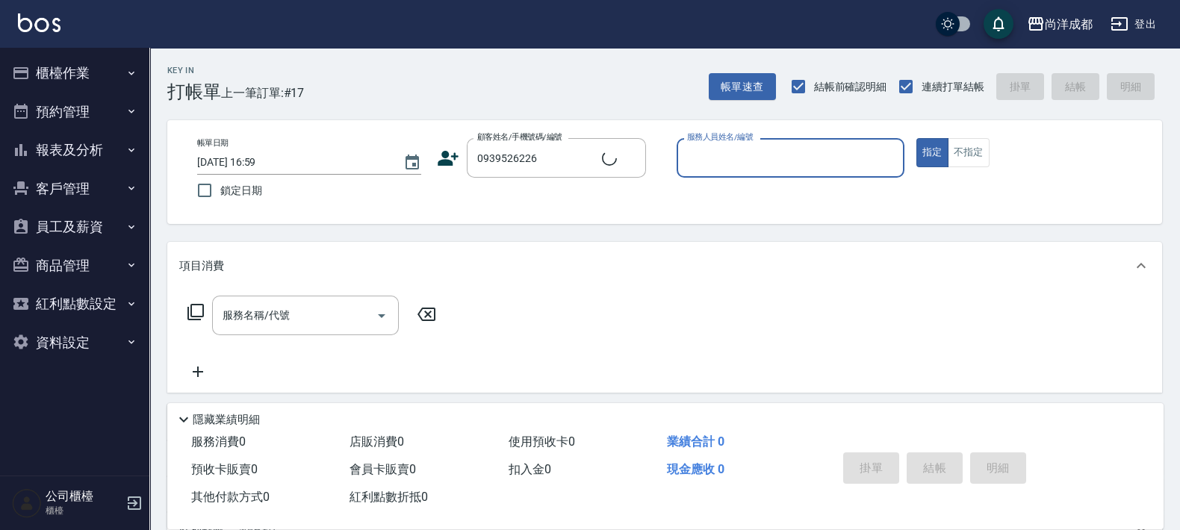
type input "[PERSON_NAME]/0939526226/"
type input "[PERSON_NAME]-01"
click at [916, 138] on button "指定" at bounding box center [932, 152] width 32 height 29
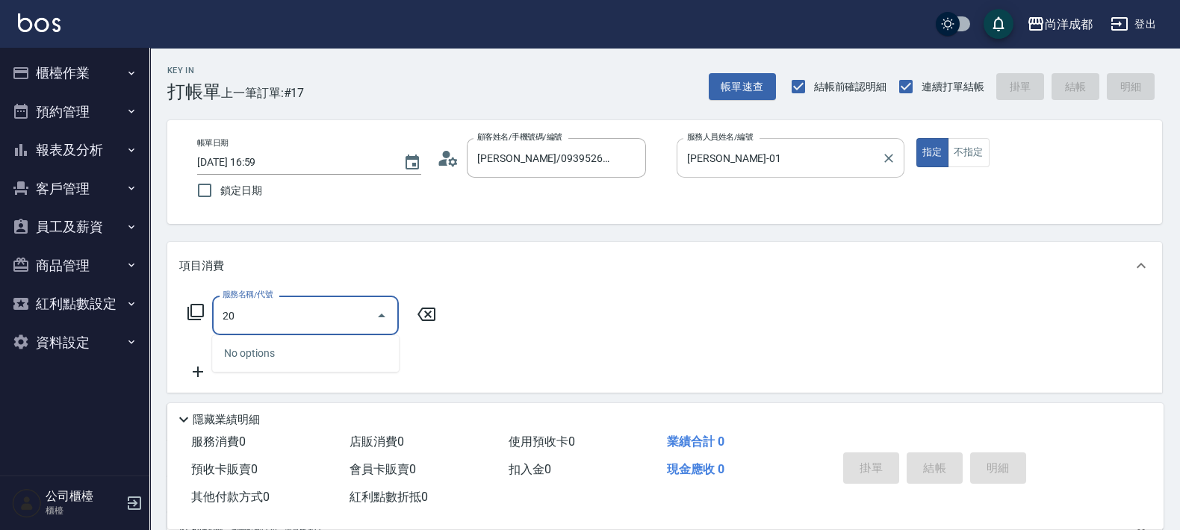
type input "201"
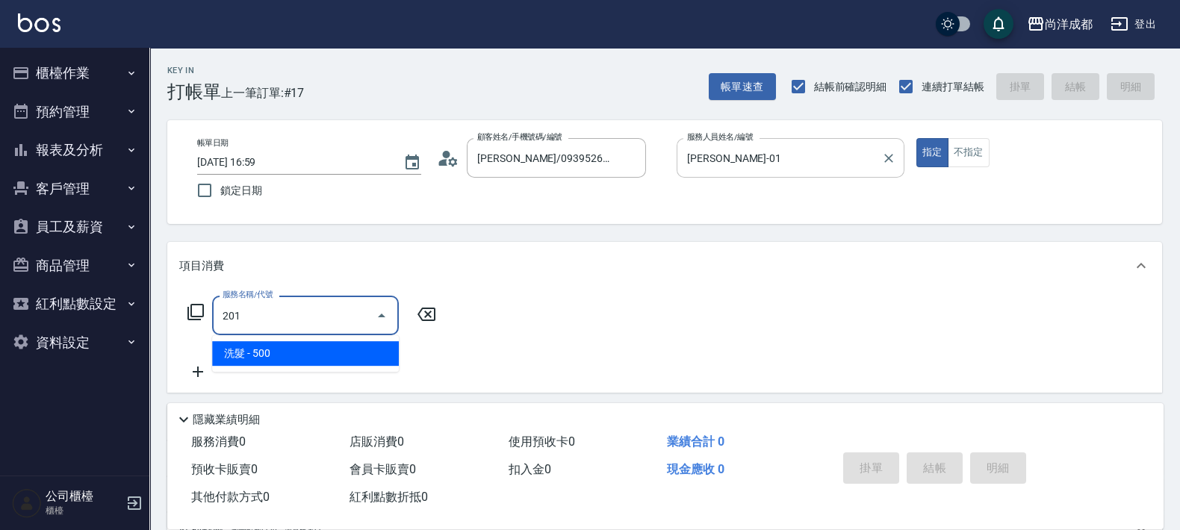
type input "50"
type input "洗髮(201)"
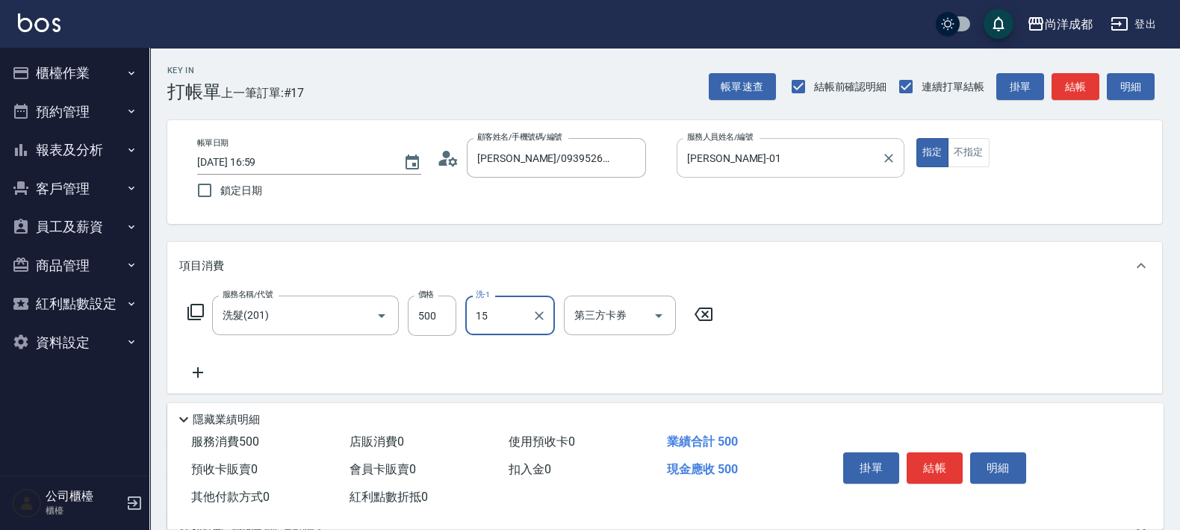
type input "龍龍-15"
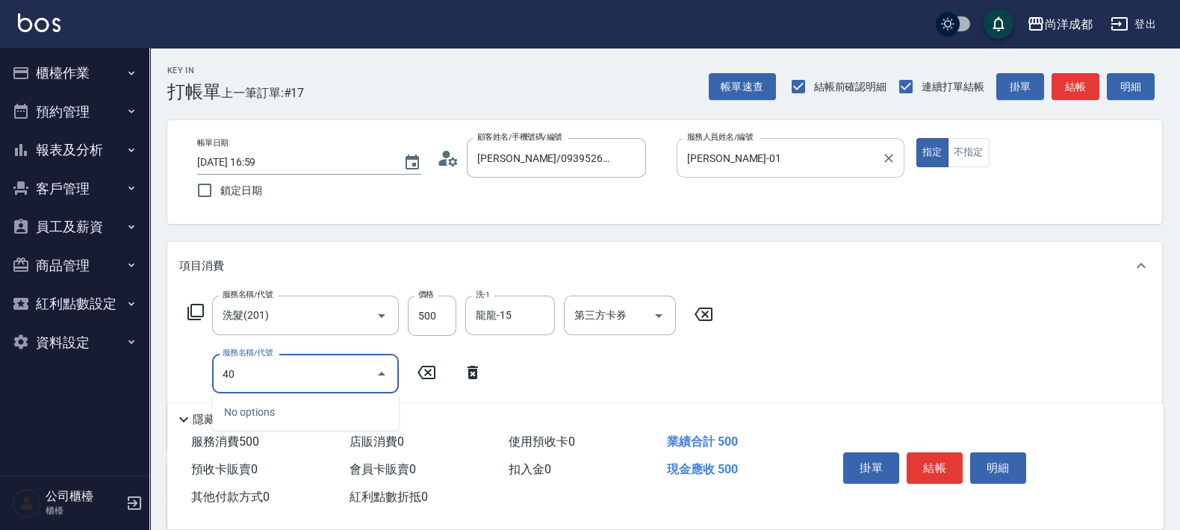
type input "401"
type input "70"
type input "剪髮(401)"
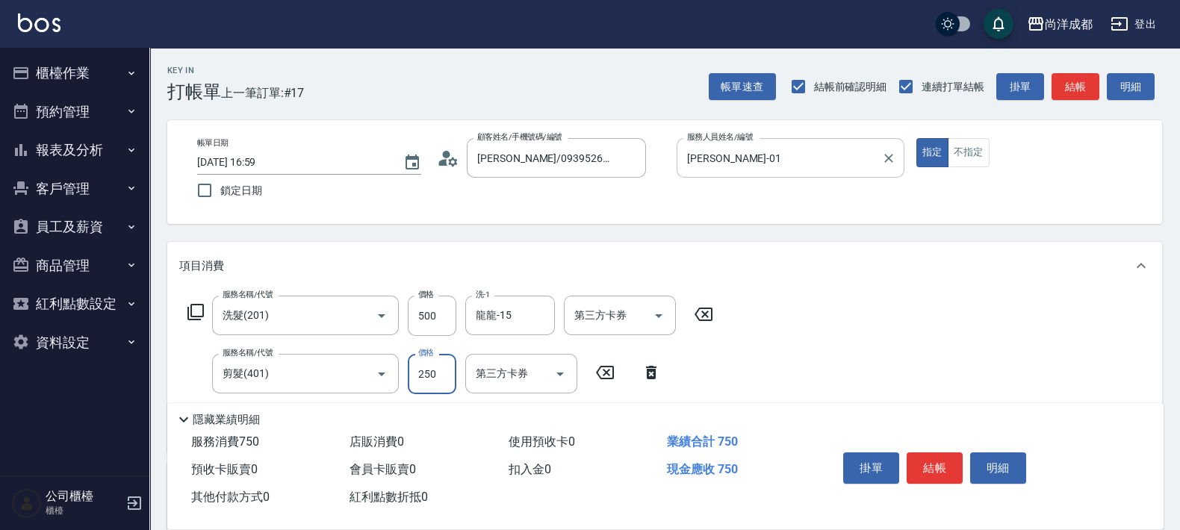
type input "8"
type input "50"
type input "80"
type input "130"
type input "800"
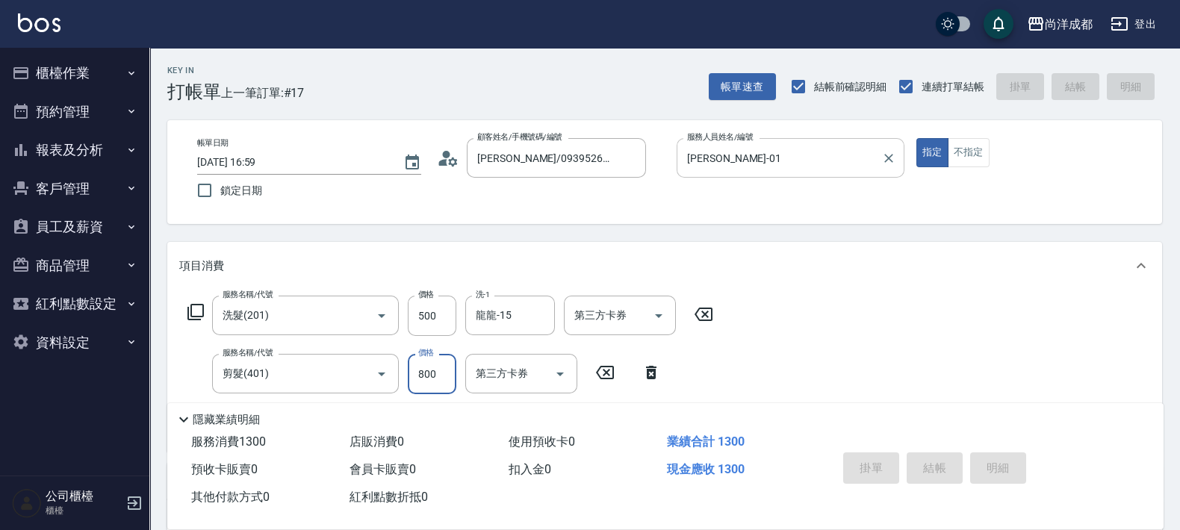
type input "0"
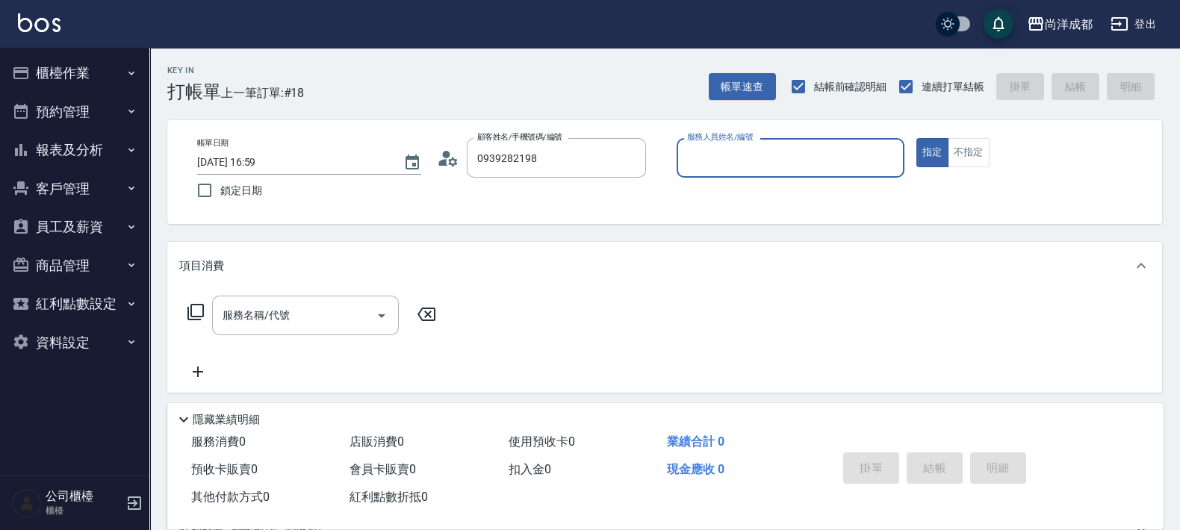
type input "[PERSON_NAME]/0939282198/null"
type input "[PERSON_NAME]-01"
click at [916, 138] on button "指定" at bounding box center [932, 152] width 32 height 29
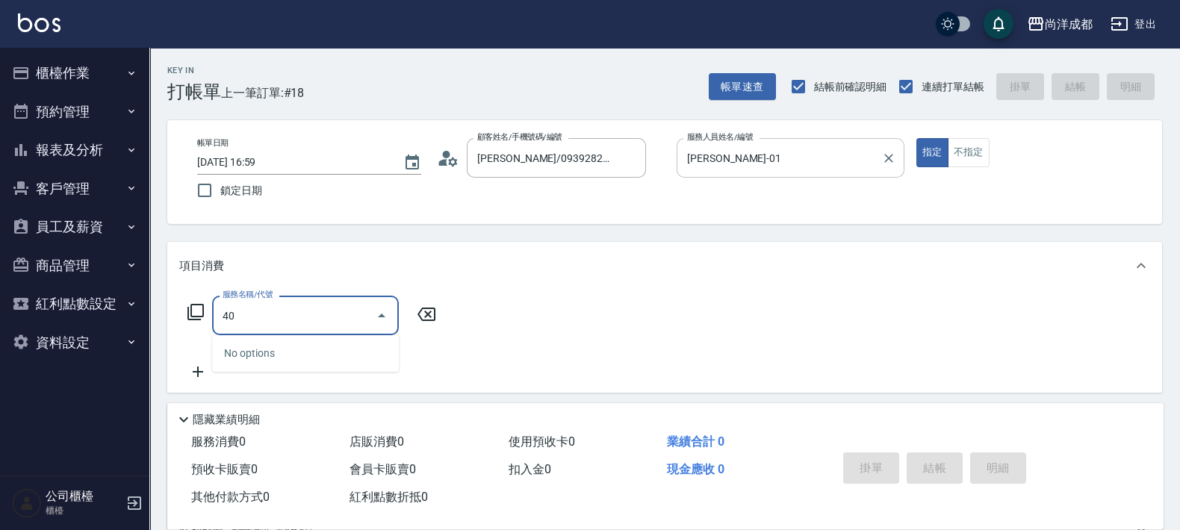
type input "401"
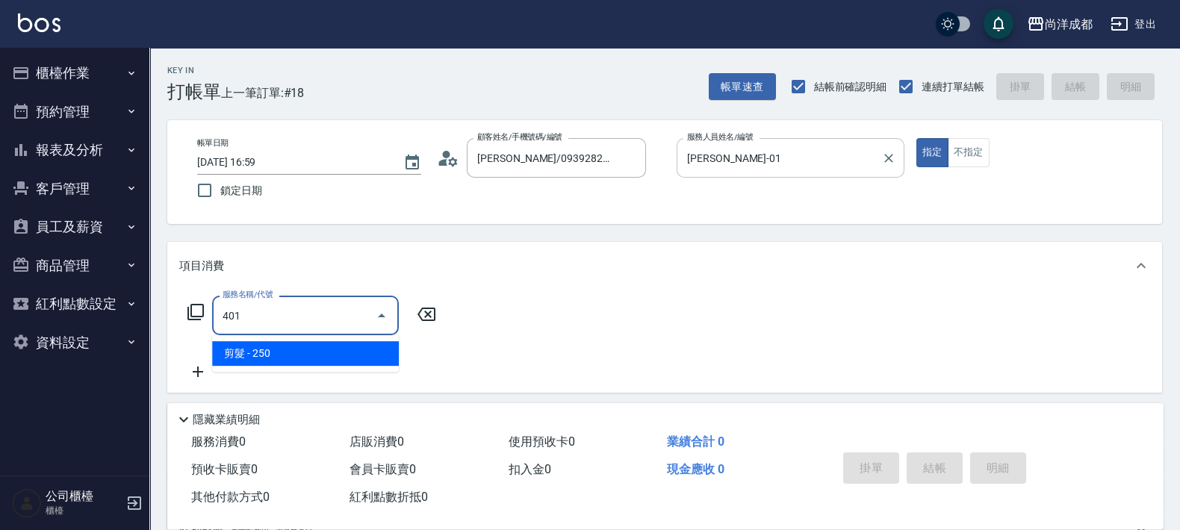
type input "20"
type input "剪髮(401)"
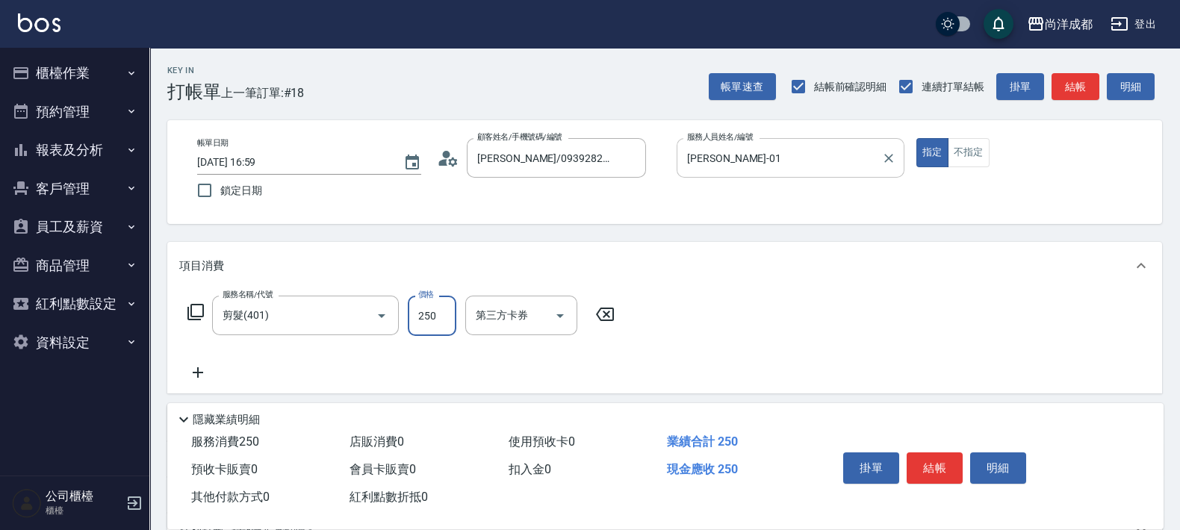
type input "1"
type input "0"
type input "130"
type input "1300"
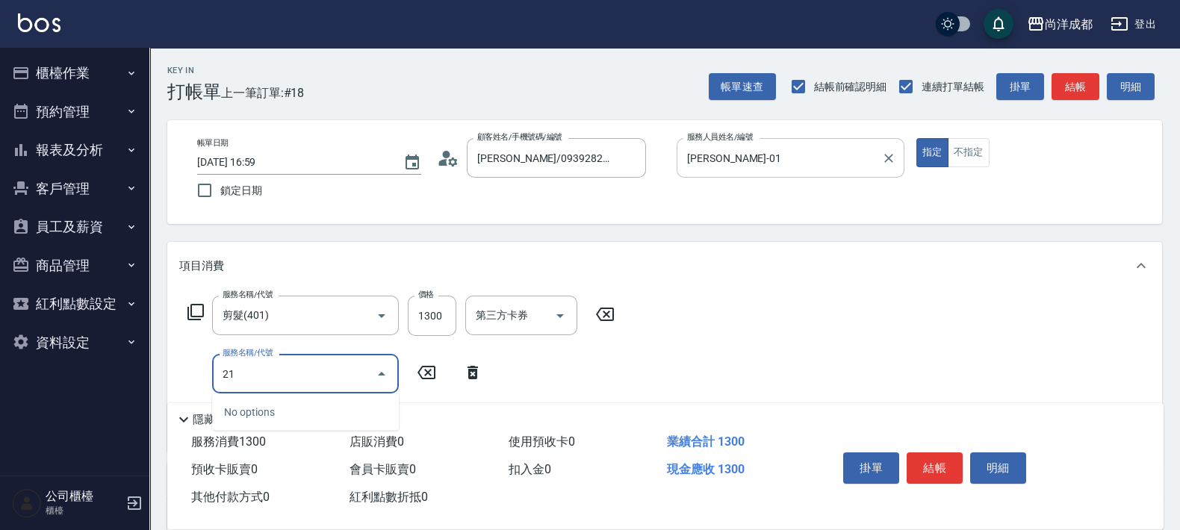
type input "2"
type input "501"
type input "230"
type input "染髮(501)"
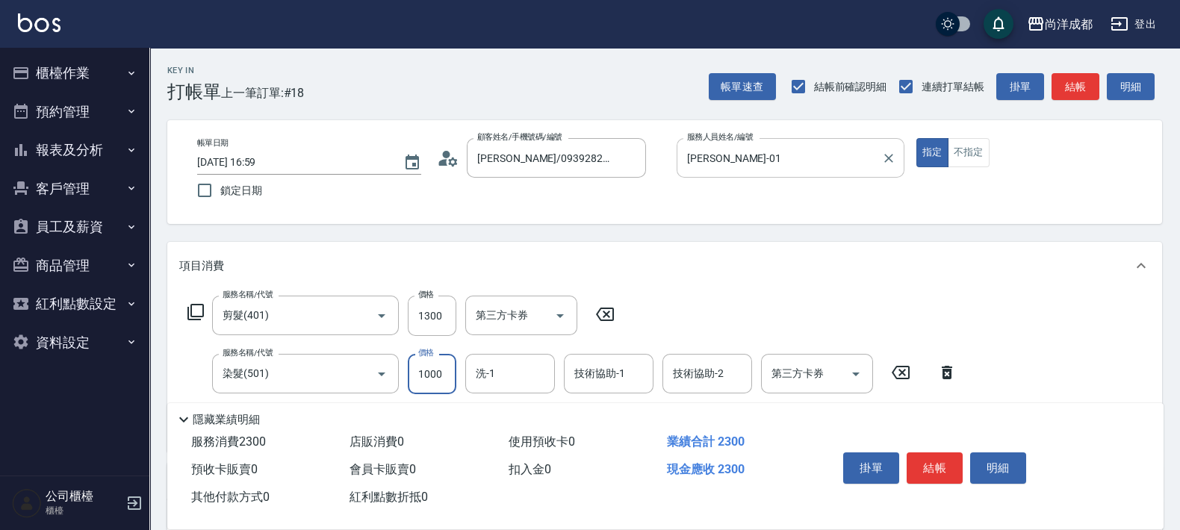
type input "2"
type input "130"
type input "210"
type input "340"
type input "2100"
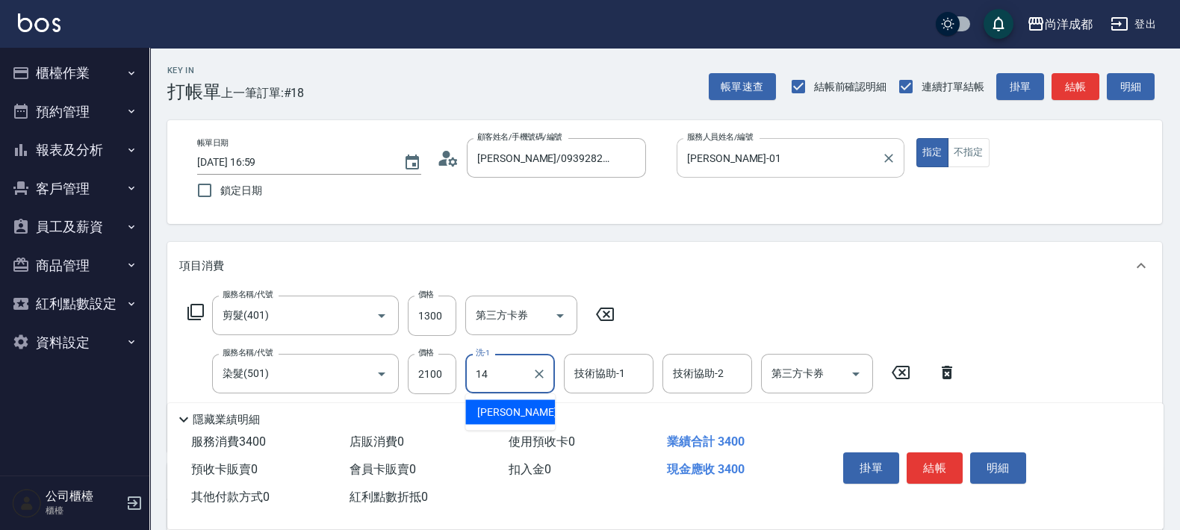
type input "Emma-14"
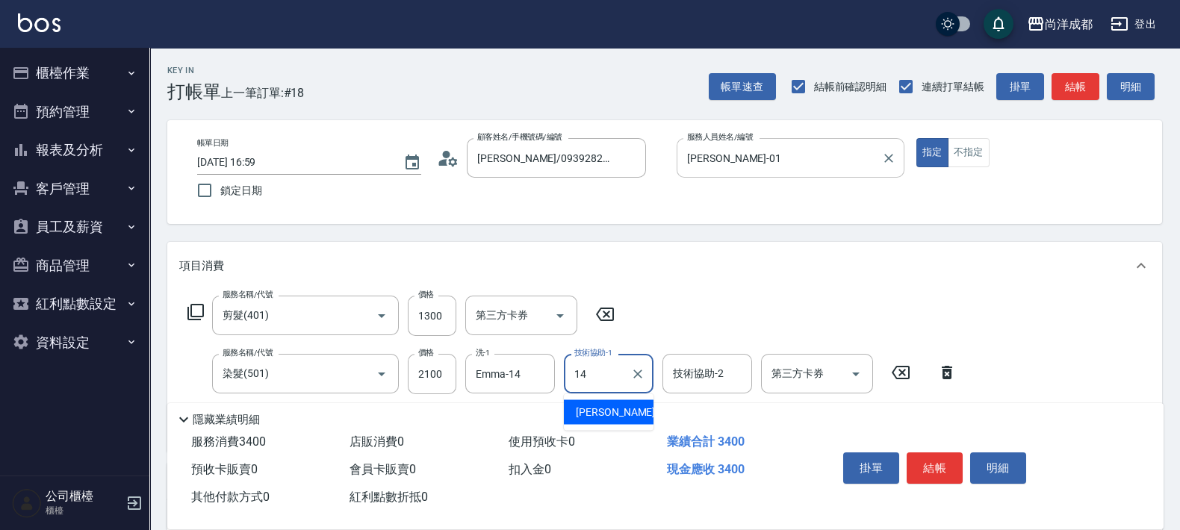
type input "Emma-14"
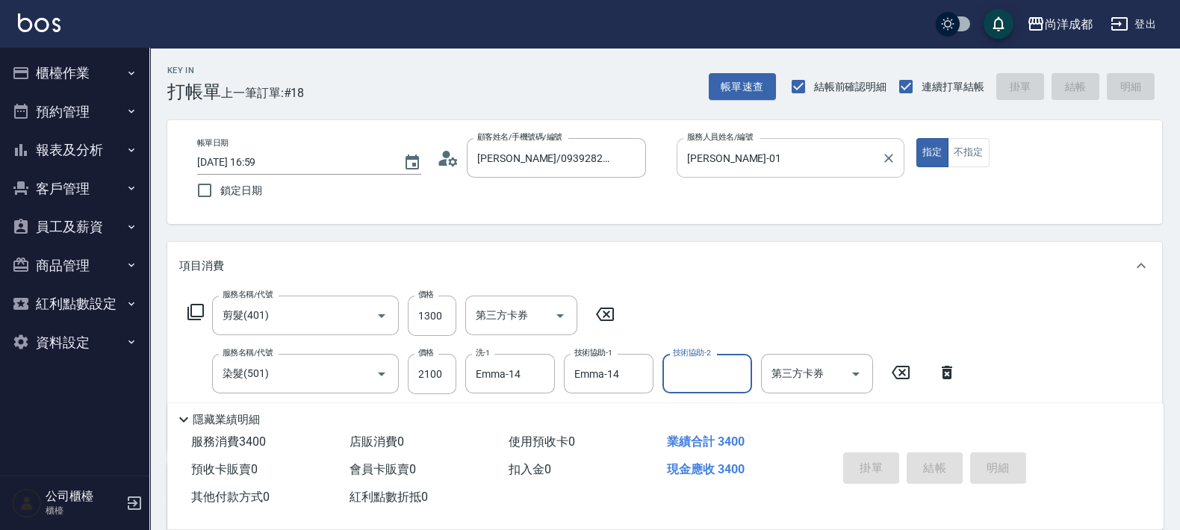
type input "[DATE] 17:00"
type input "0"
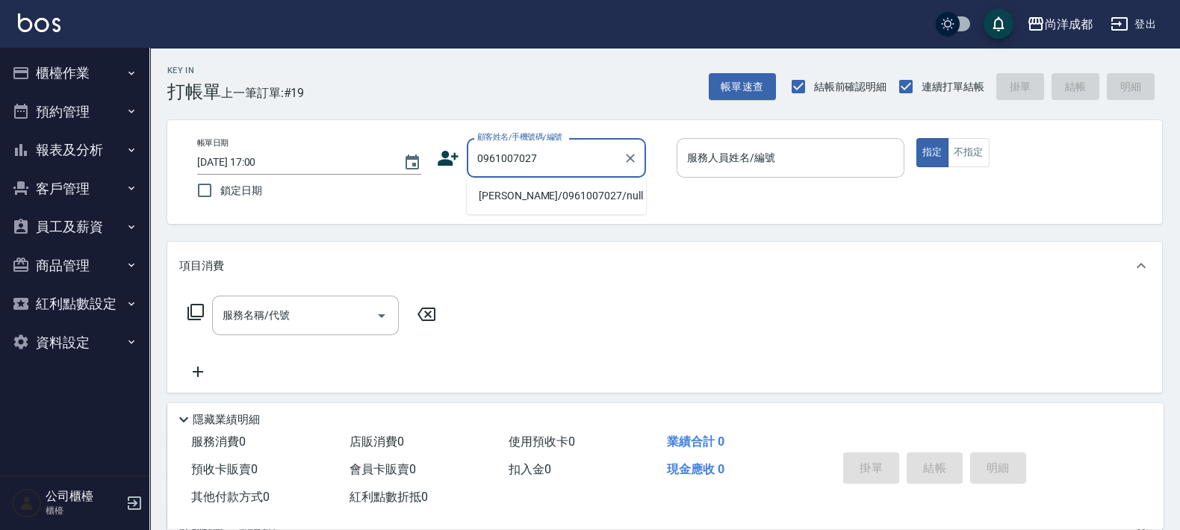
type input "[PERSON_NAME]/0961007027/null"
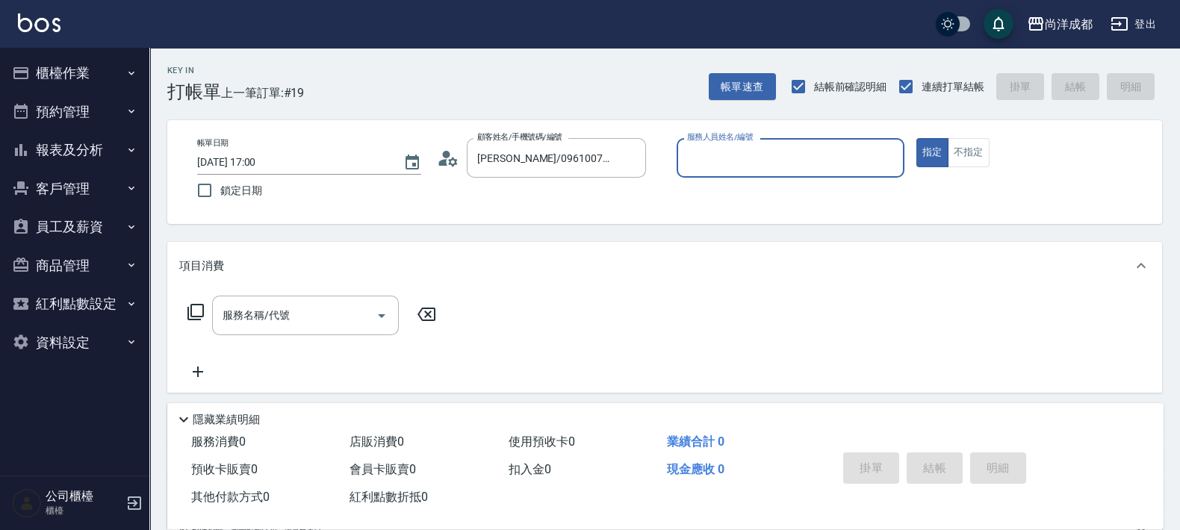
type input "[PERSON_NAME]-01"
click at [916, 138] on button "指定" at bounding box center [932, 152] width 32 height 29
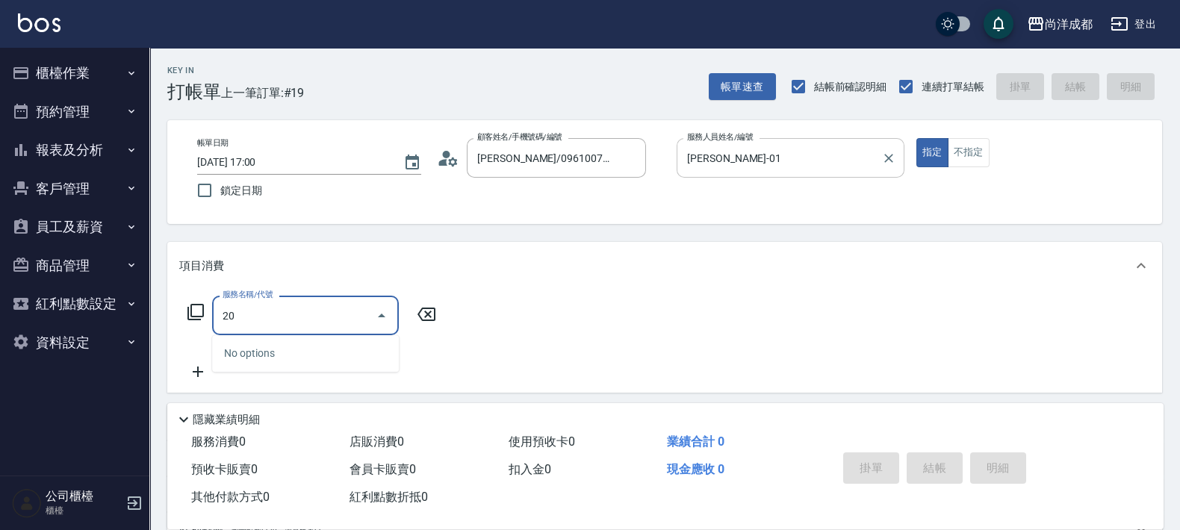
type input "201"
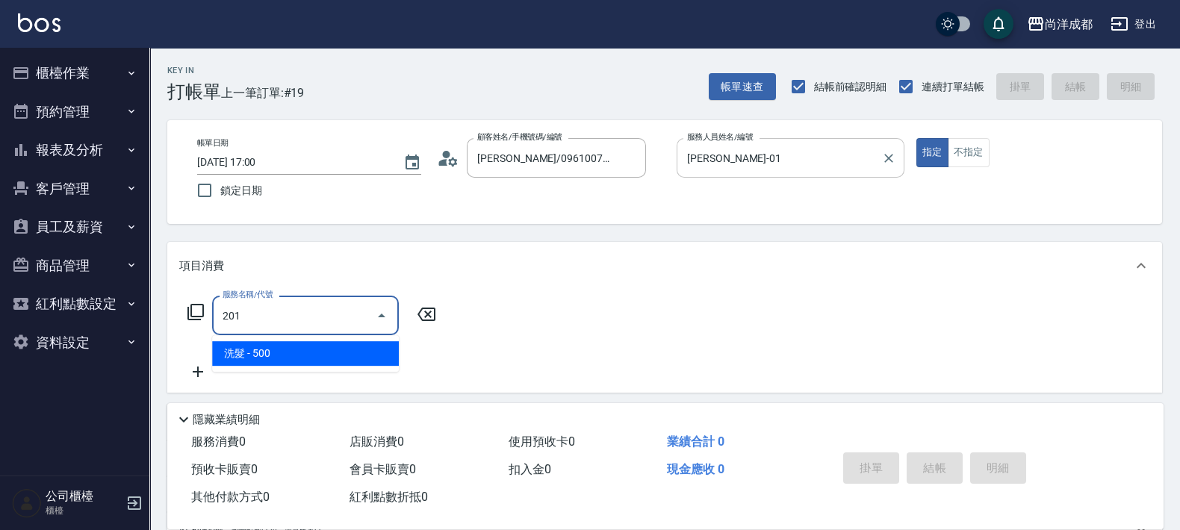
type input "50"
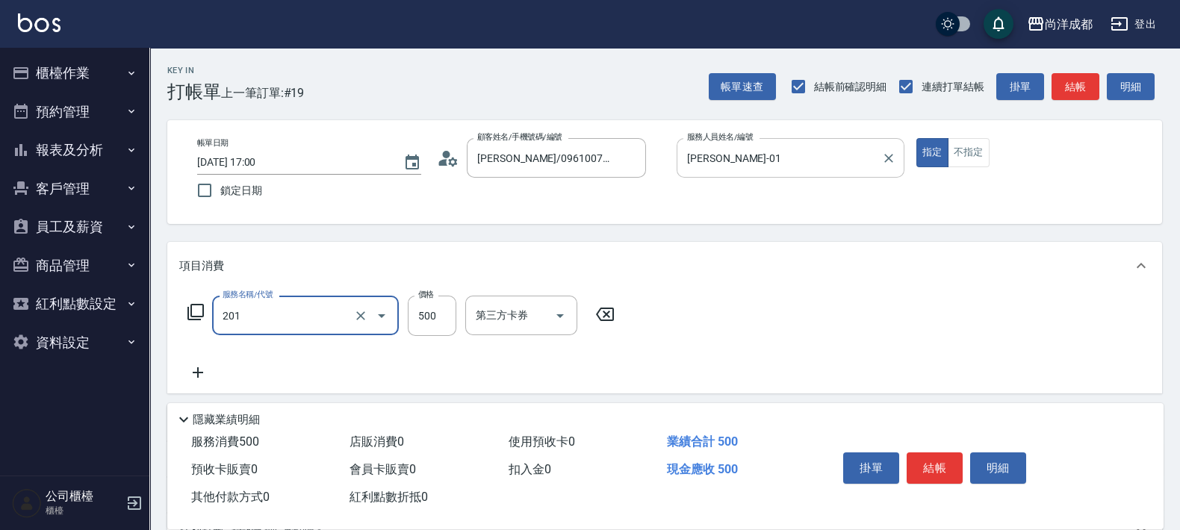
type input "洗髮(201)"
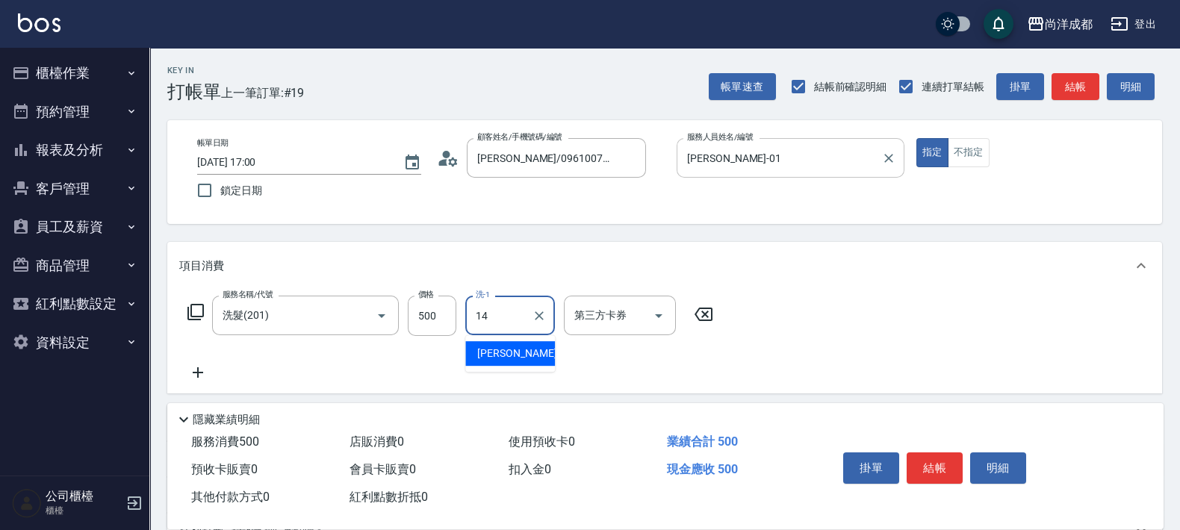
type input "Emma-14"
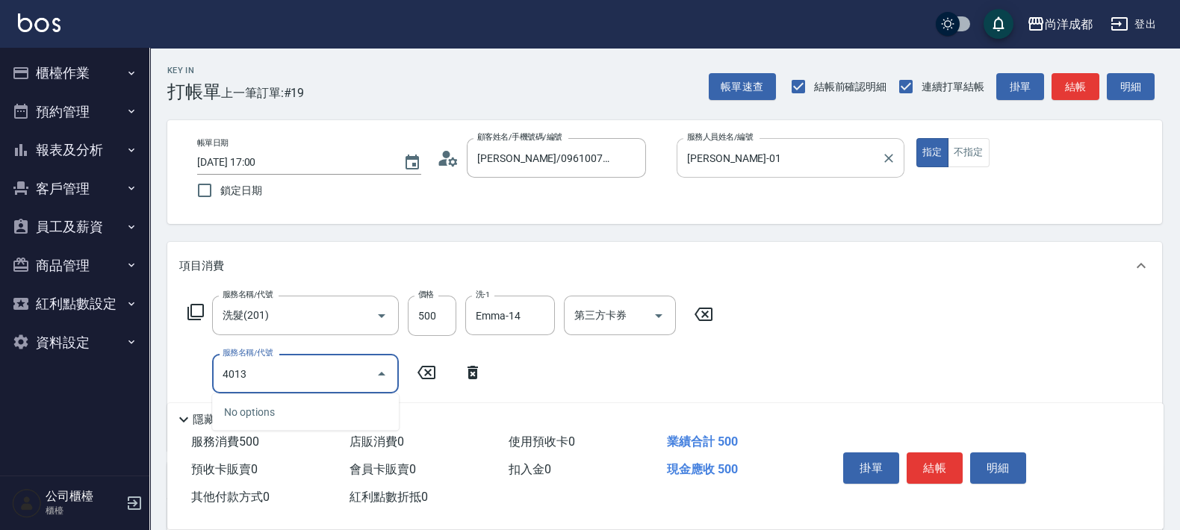
type input "401"
type input "70"
type input "剪髮(401)"
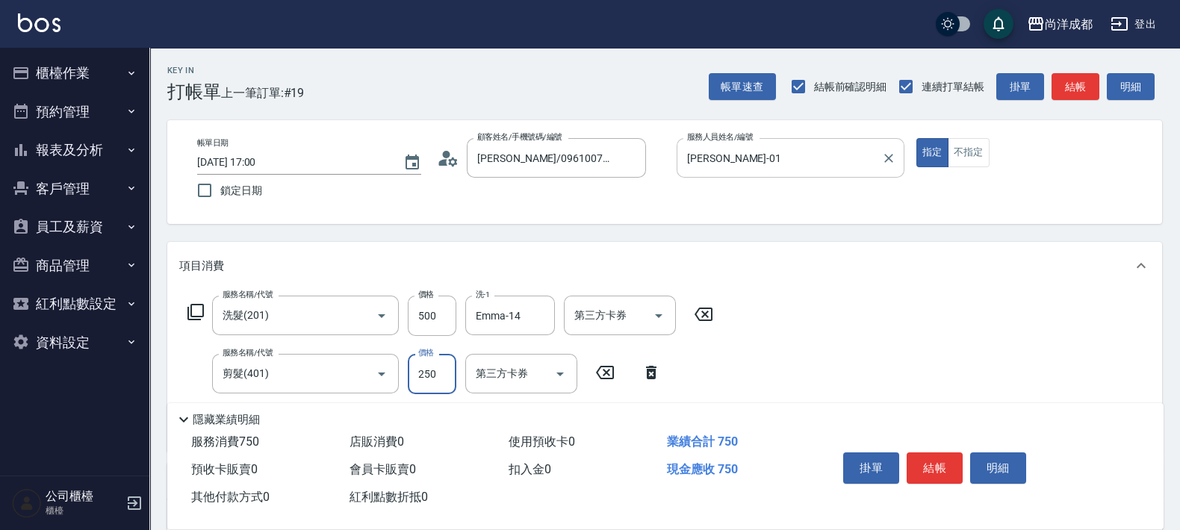
type input "8"
type input "50"
type input "80"
type input "130"
type input "8000"
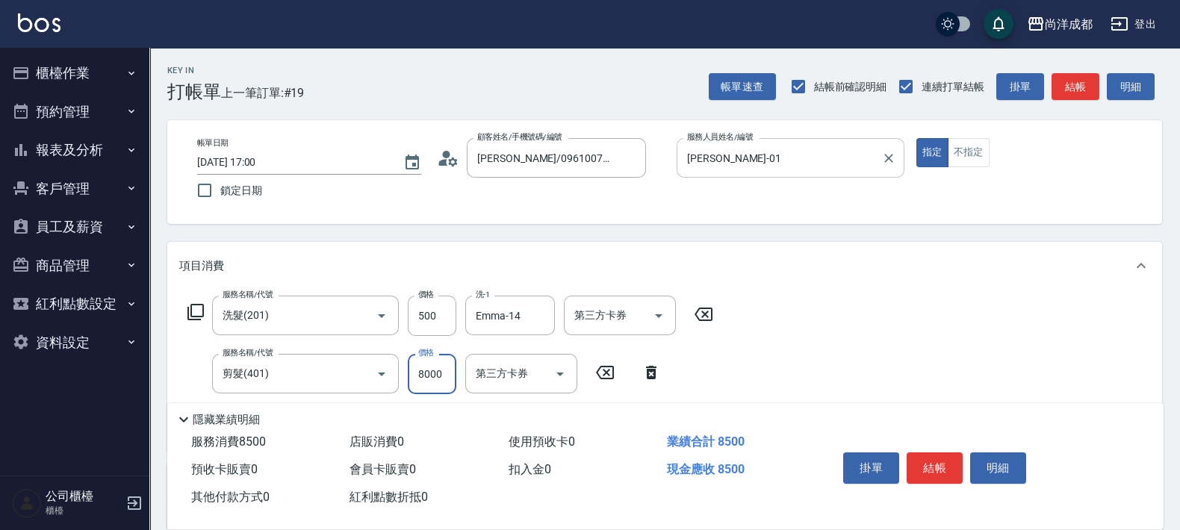
type input "130"
type input "800"
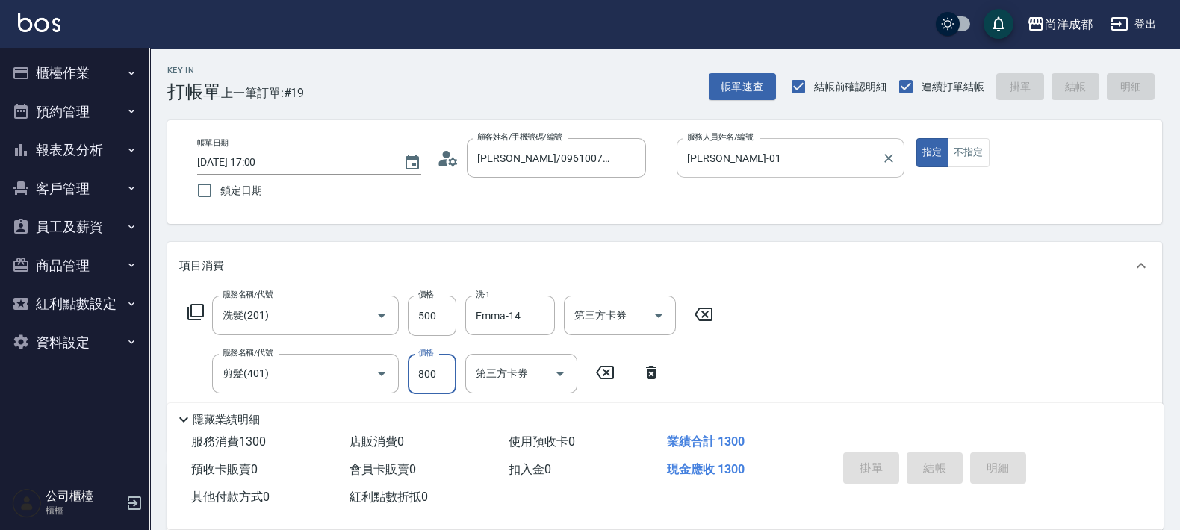
type input "0"
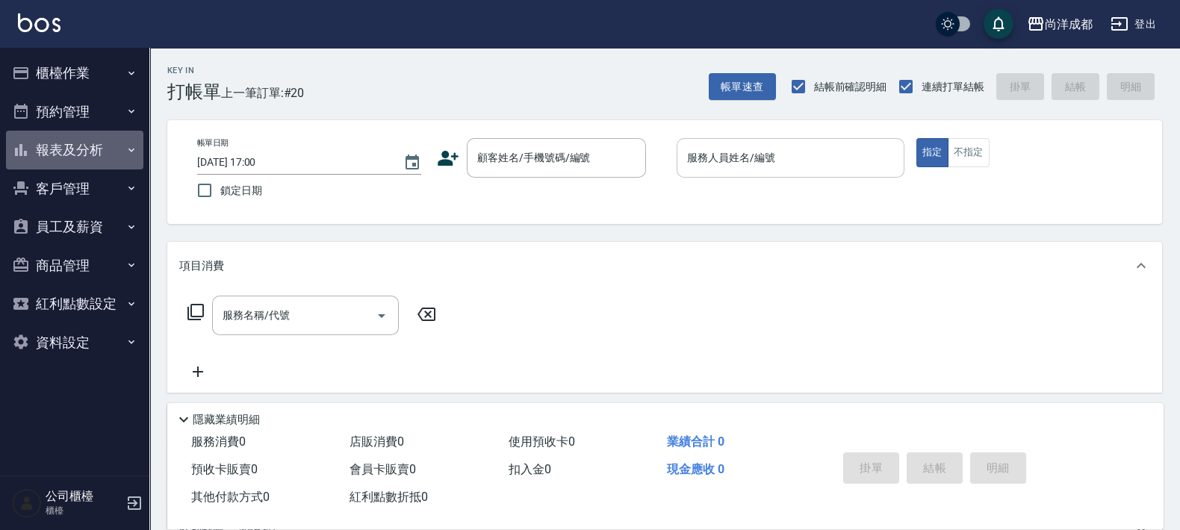
click at [72, 159] on button "報表及分析" at bounding box center [74, 150] width 137 height 39
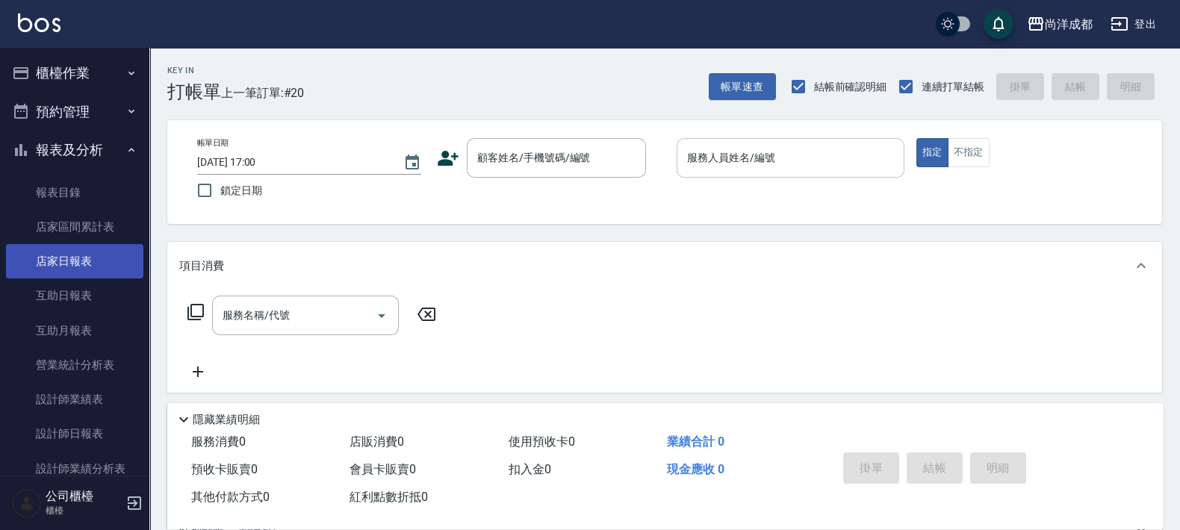
click at [97, 264] on link "店家日報表" at bounding box center [74, 261] width 137 height 34
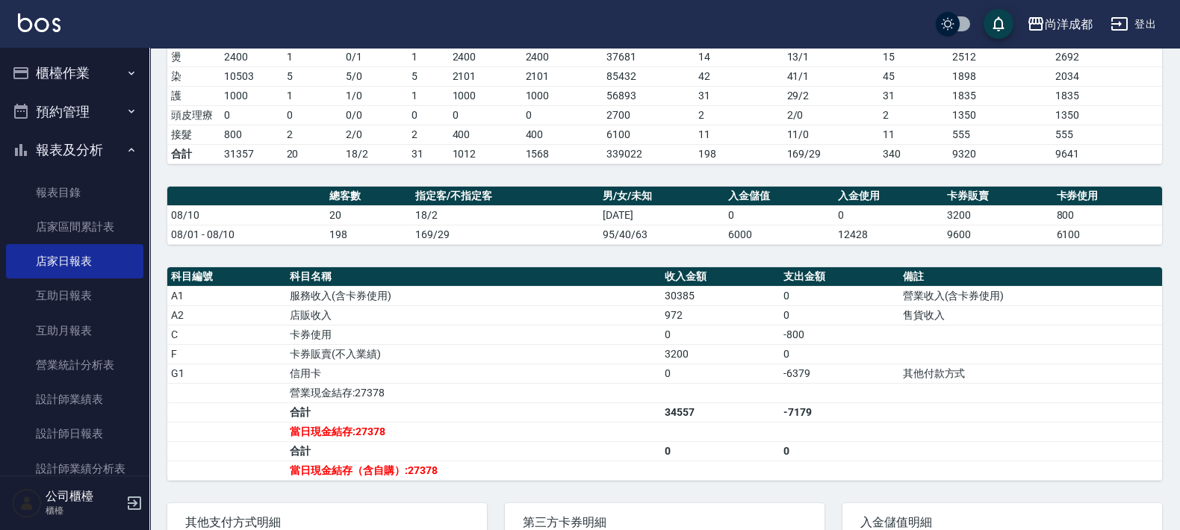
scroll to position [280, 0]
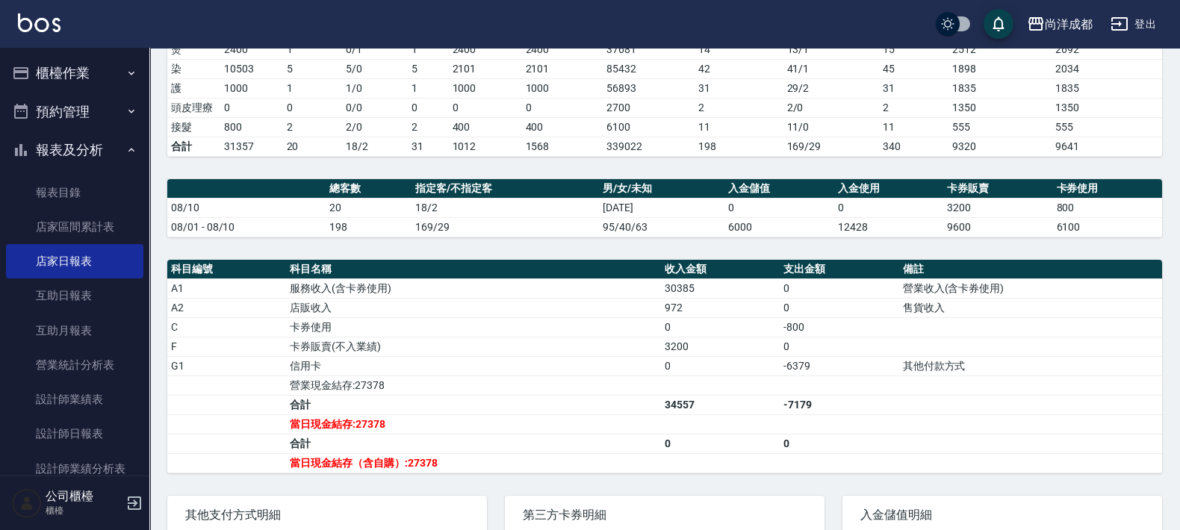
click at [589, 337] on td "卡券販賣(不入業績)" at bounding box center [473, 346] width 375 height 19
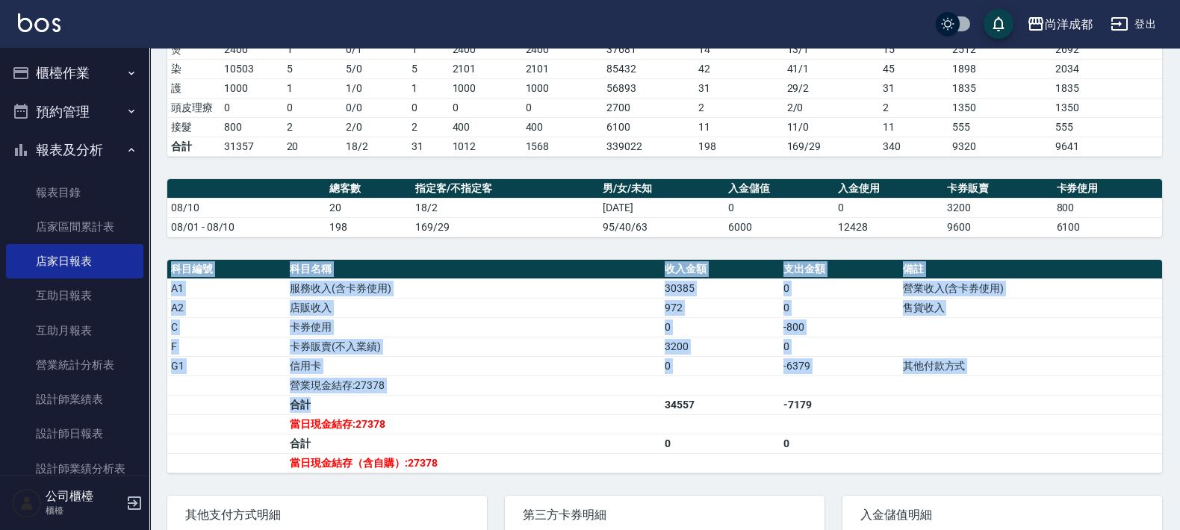
drag, startPoint x: 657, startPoint y: 247, endPoint x: 464, endPoint y: 407, distance: 250.8
click at [464, 408] on div "尚洋成都 [DATE] 店家日報表 列印時間： [DATE][PHONE_NUMBER]:02 Merchant Daily Report 店家日報表 [DA…" at bounding box center [664, 218] width 1030 height 900
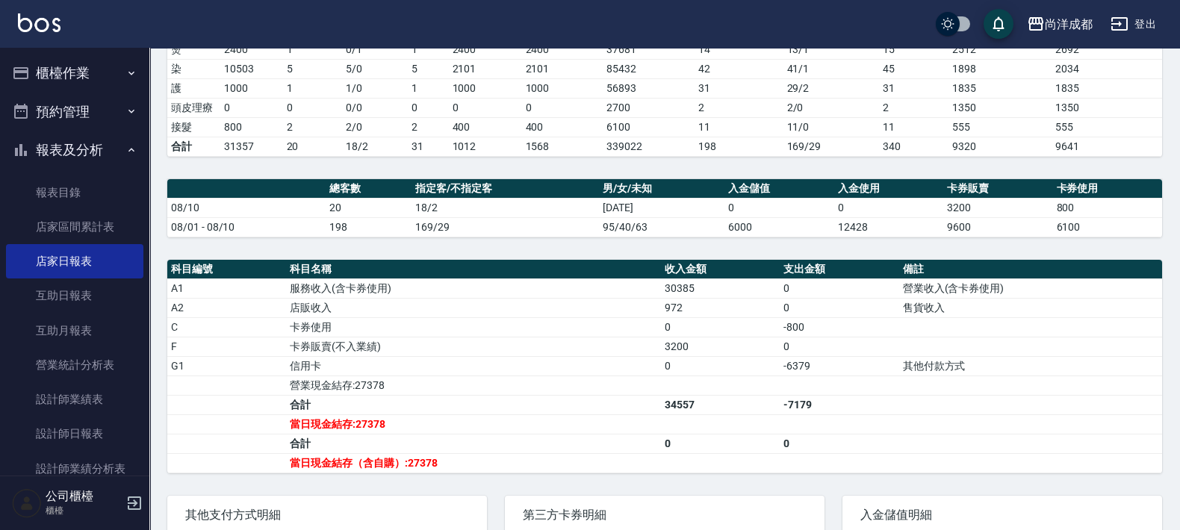
click at [382, 208] on td "20" at bounding box center [369, 207] width 86 height 19
click at [84, 433] on link "設計師日報表" at bounding box center [74, 434] width 137 height 34
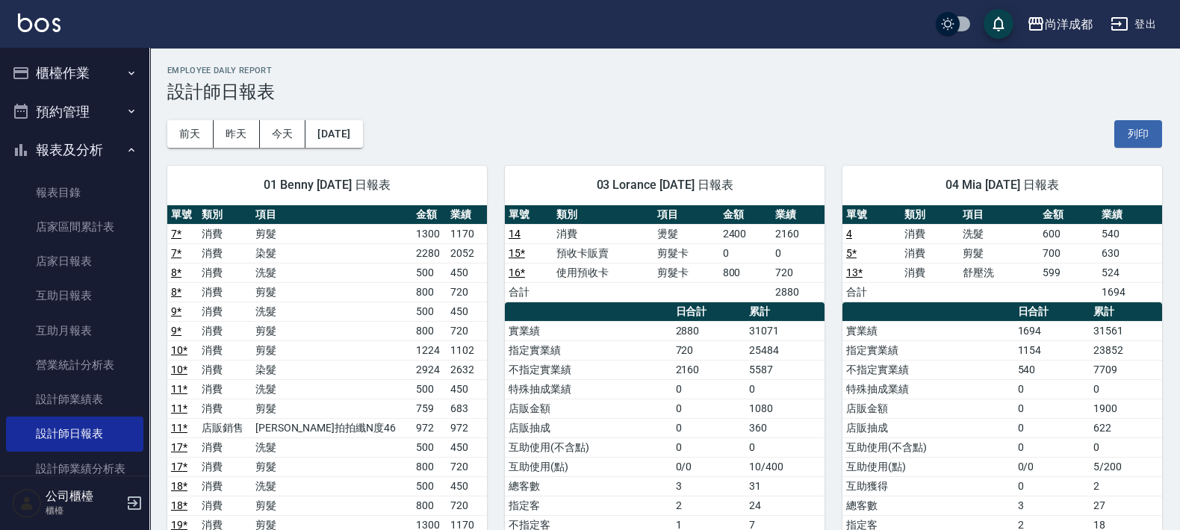
click at [69, 65] on button "櫃檯作業" at bounding box center [74, 73] width 137 height 39
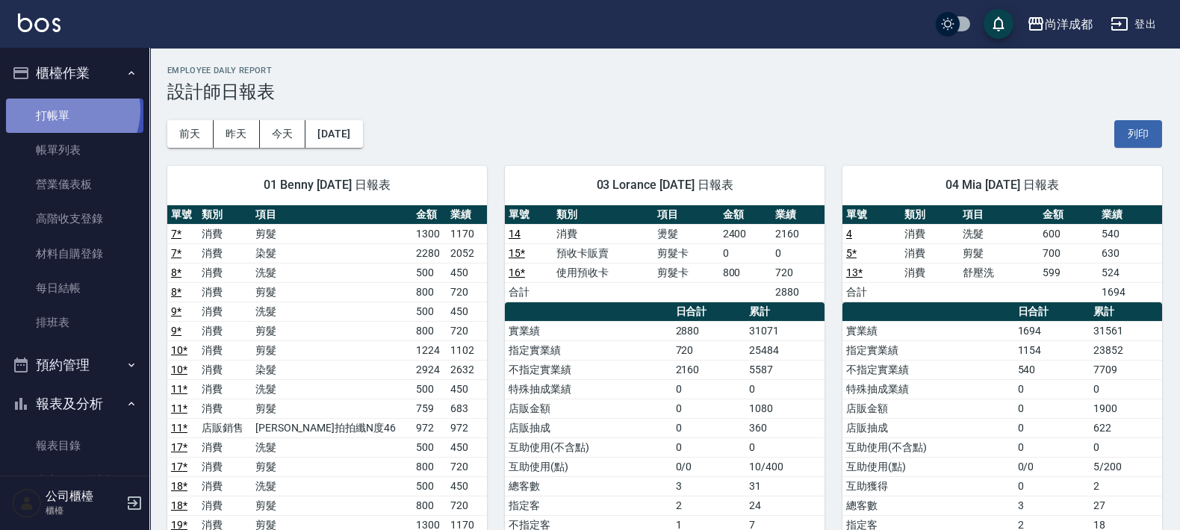
click at [65, 110] on link "打帳單" at bounding box center [74, 116] width 137 height 34
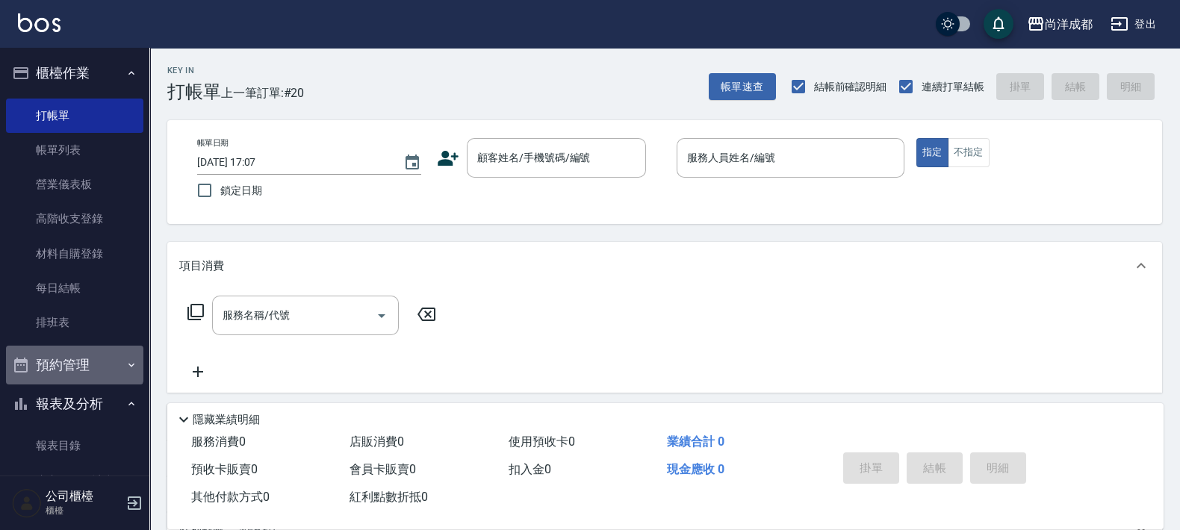
click at [74, 363] on button "預約管理" at bounding box center [74, 365] width 137 height 39
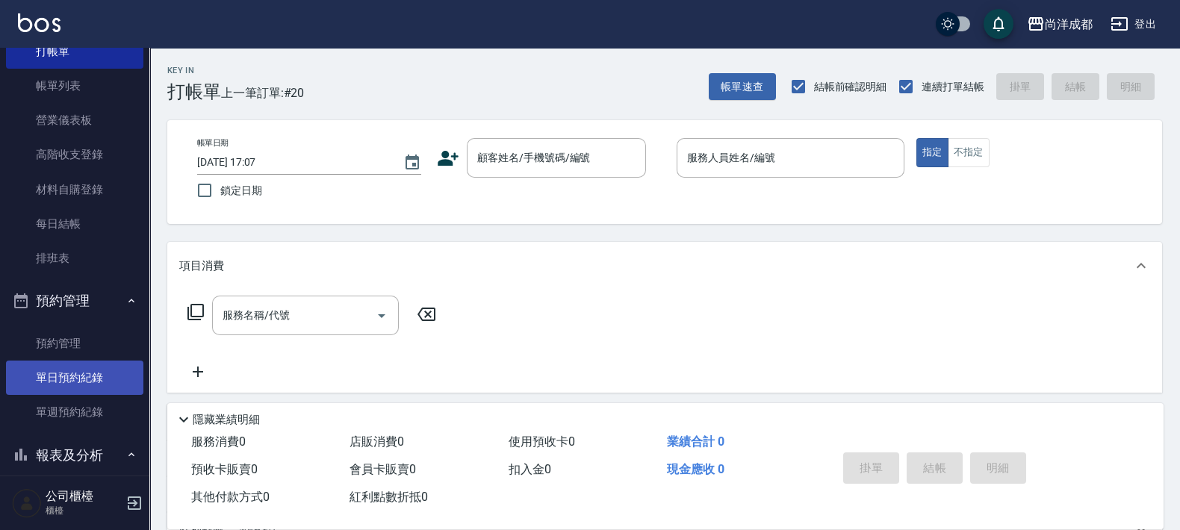
scroll to position [93, 0]
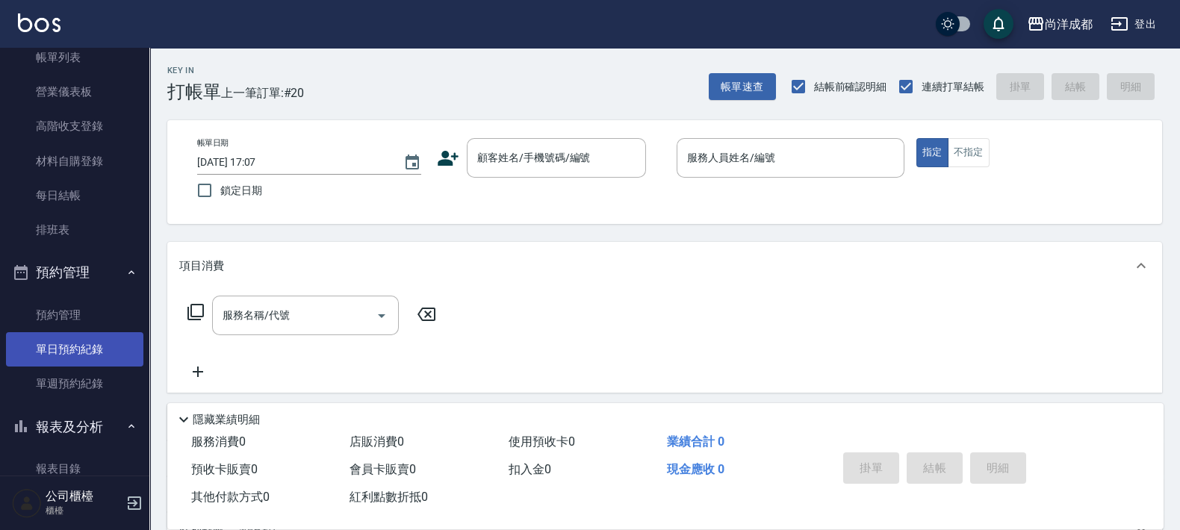
click at [73, 352] on link "單日預約紀錄" at bounding box center [74, 349] width 137 height 34
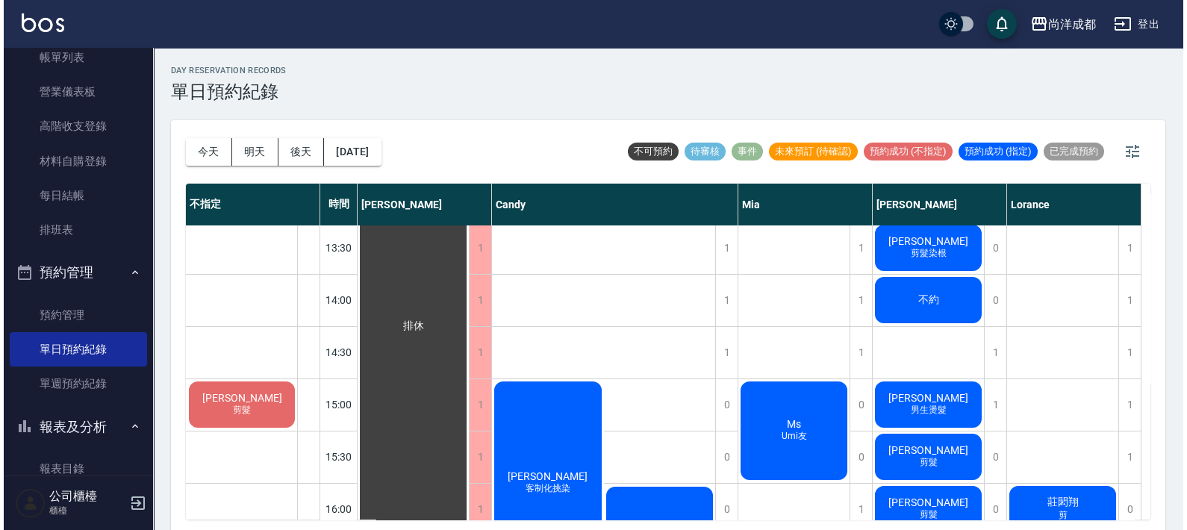
scroll to position [467, 0]
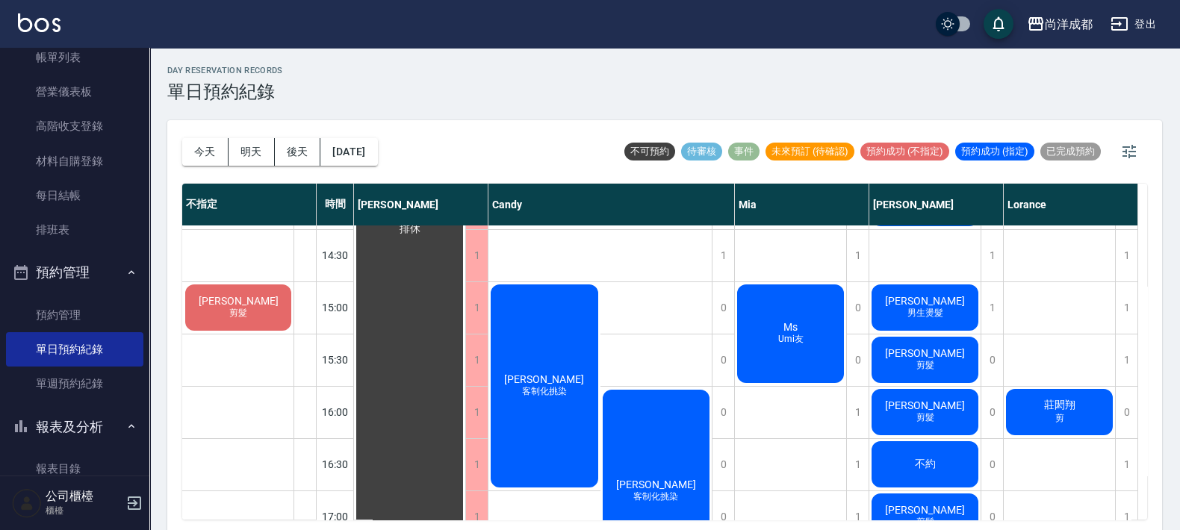
click at [465, 403] on div "[PERSON_NAME] 剪髮" at bounding box center [409, 229] width 111 height 835
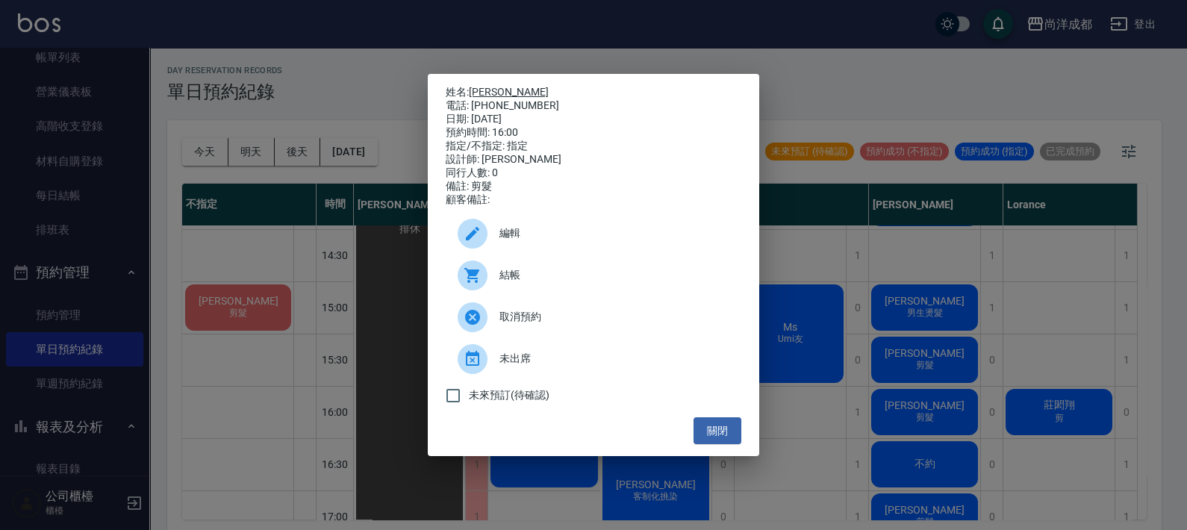
click at [491, 86] on link "[PERSON_NAME]" at bounding box center [509, 92] width 80 height 12
